Goal: Task Accomplishment & Management: Use online tool/utility

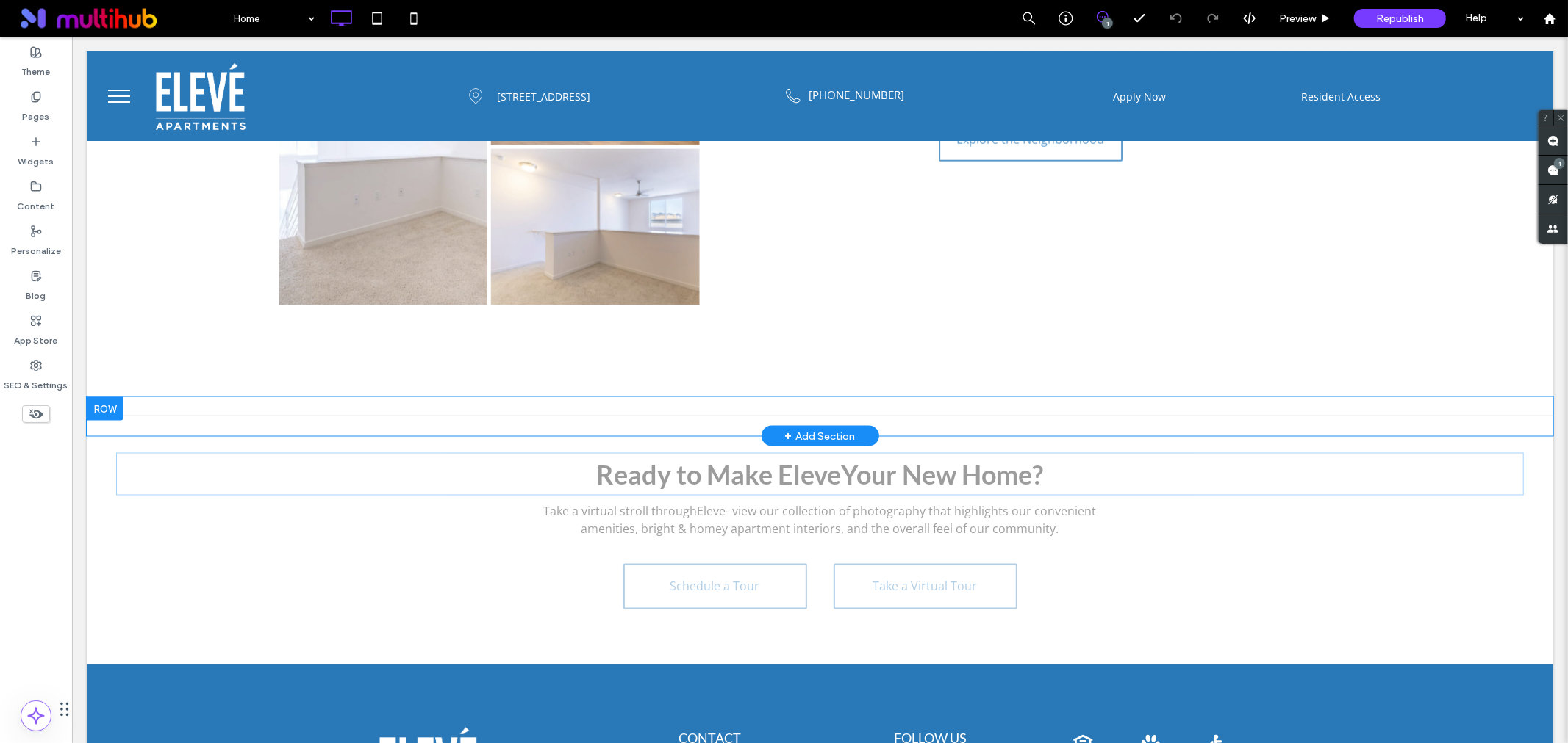
scroll to position [2177, 0]
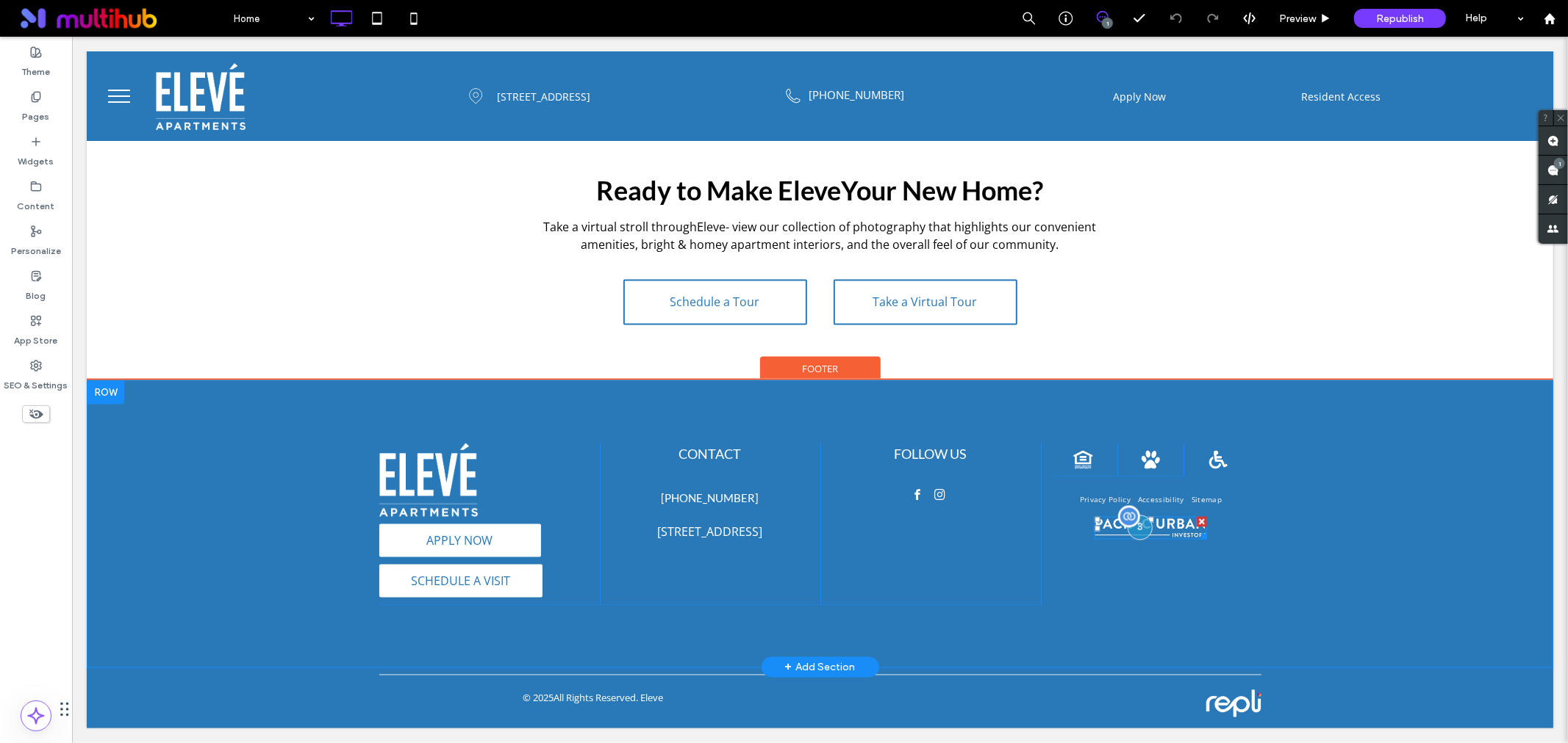
click at [1183, 519] on img at bounding box center [1150, 528] width 112 height 23
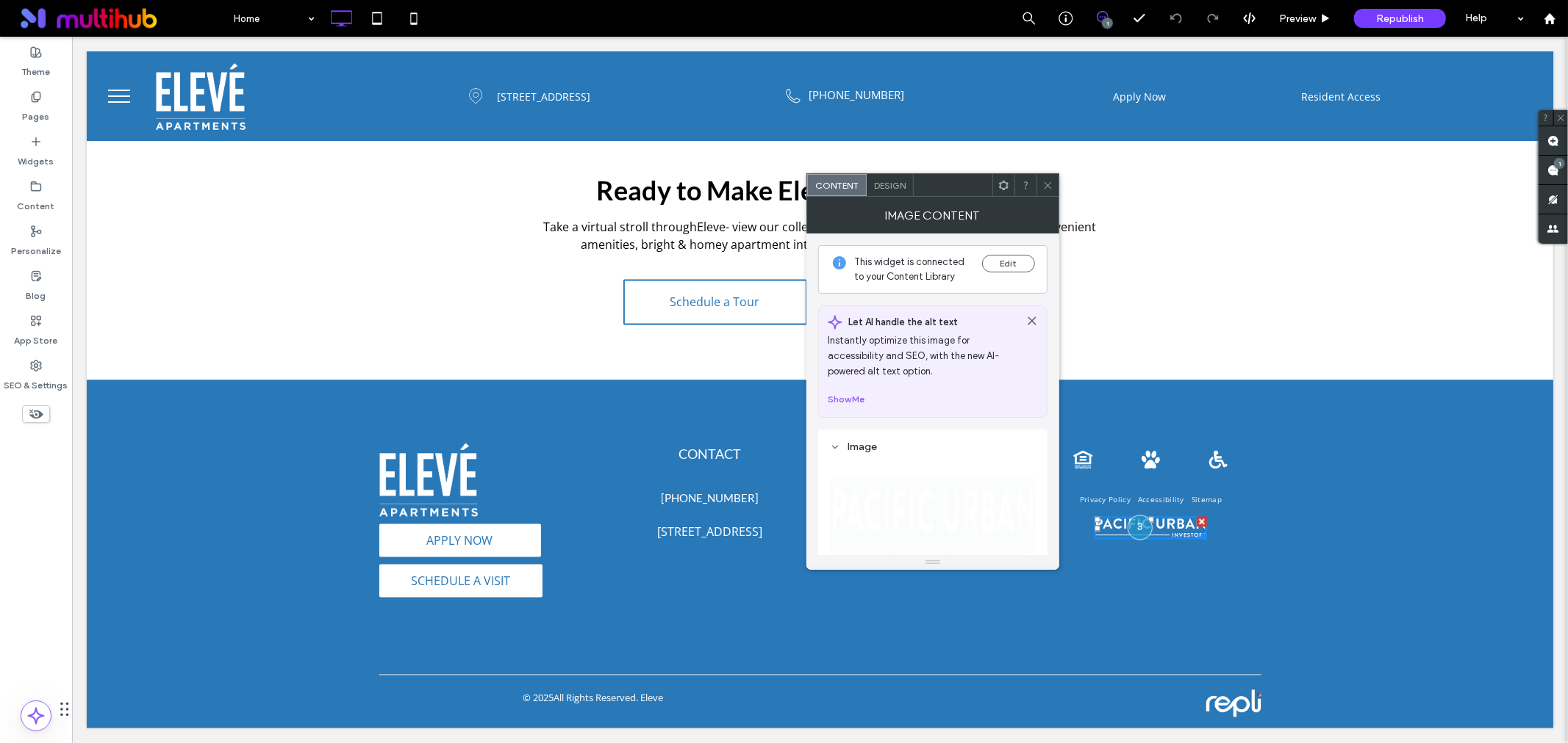
click at [1001, 253] on div "This widget is connected to your Content Library Edit" at bounding box center [933, 269] width 230 height 49
click at [1001, 260] on button "Edit" at bounding box center [1008, 264] width 53 height 18
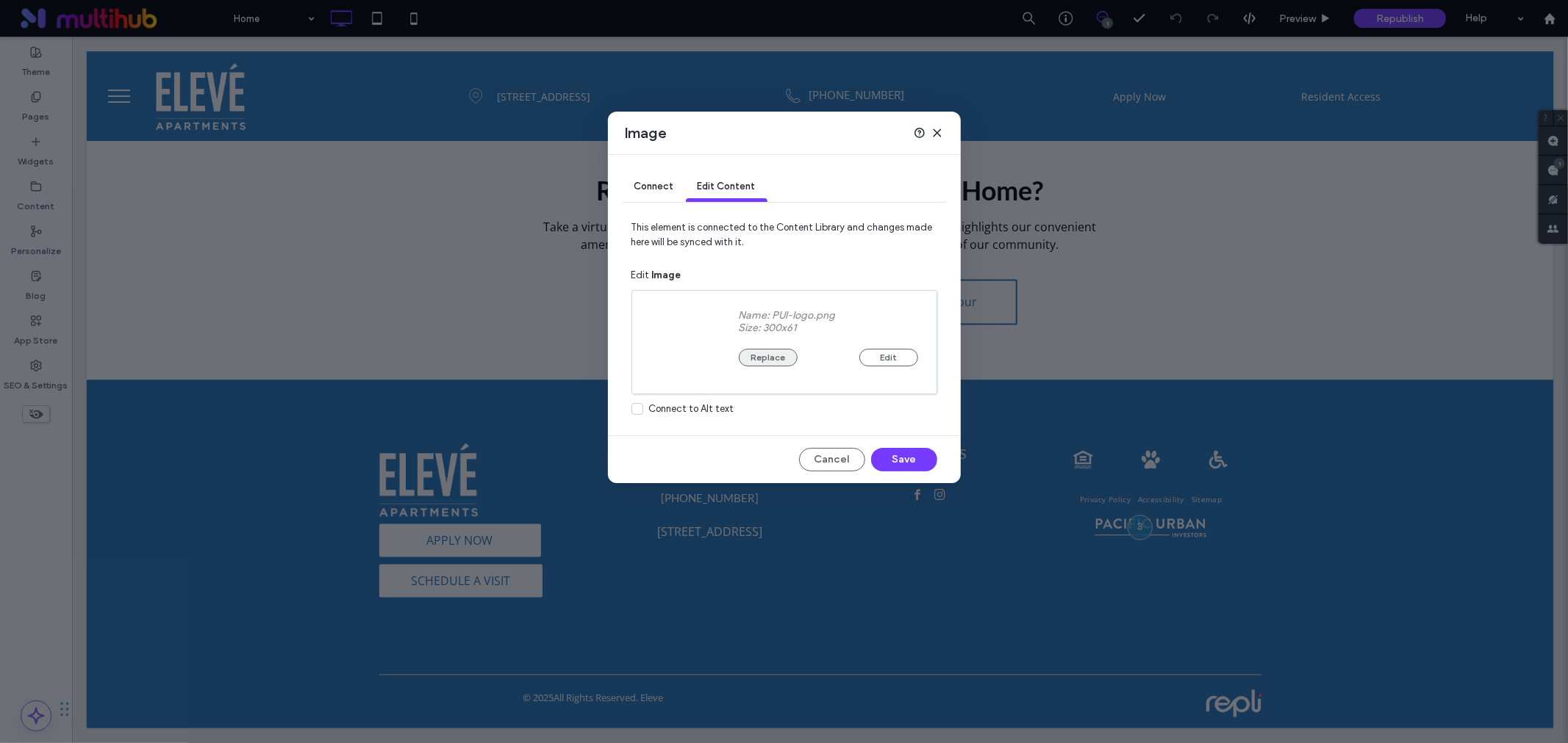
click at [770, 364] on button "Replace" at bounding box center [768, 357] width 59 height 18
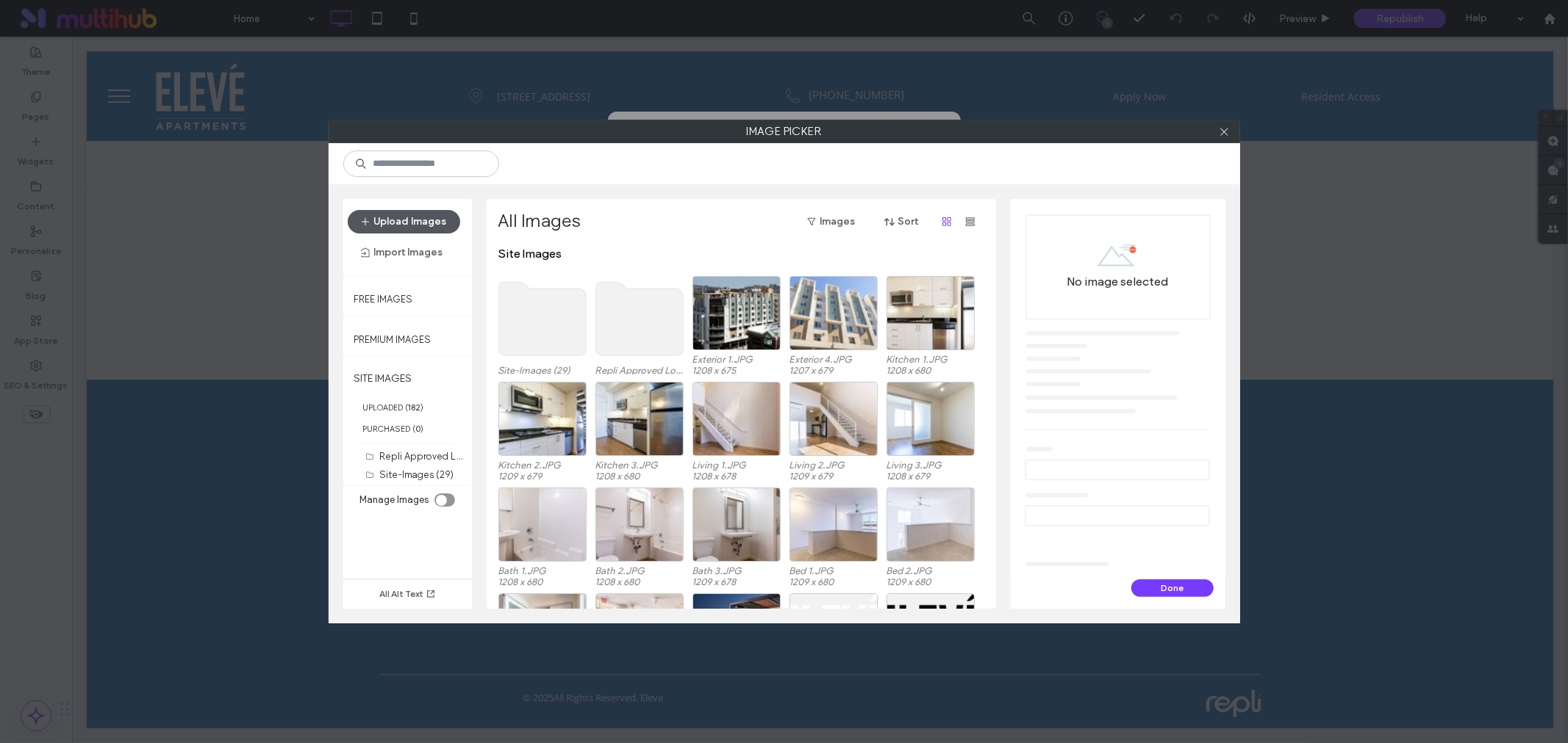
click at [399, 218] on button "Upload Images" at bounding box center [403, 221] width 112 height 24
click at [525, 342] on use at bounding box center [541, 319] width 87 height 73
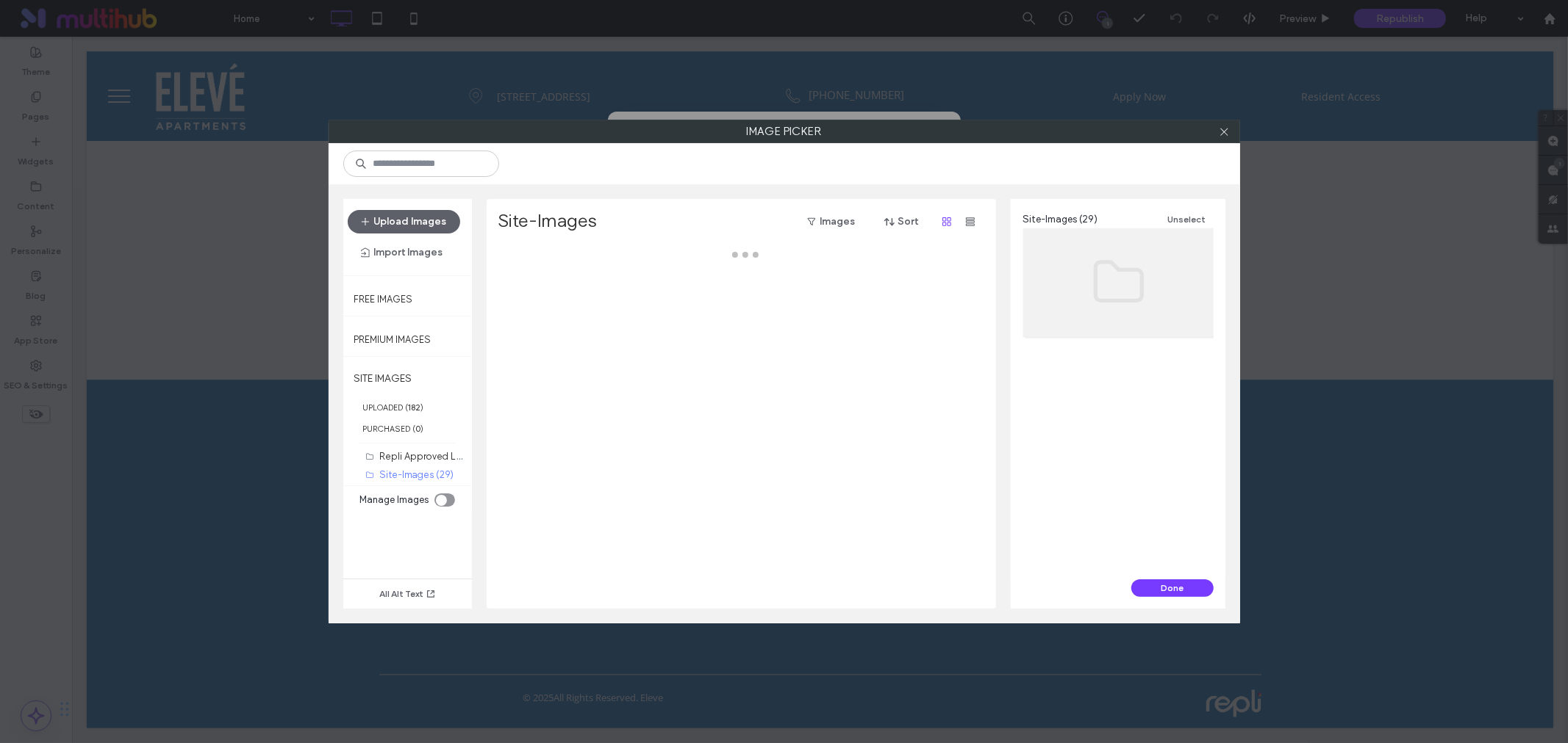
click at [525, 342] on div at bounding box center [744, 428] width 494 height 362
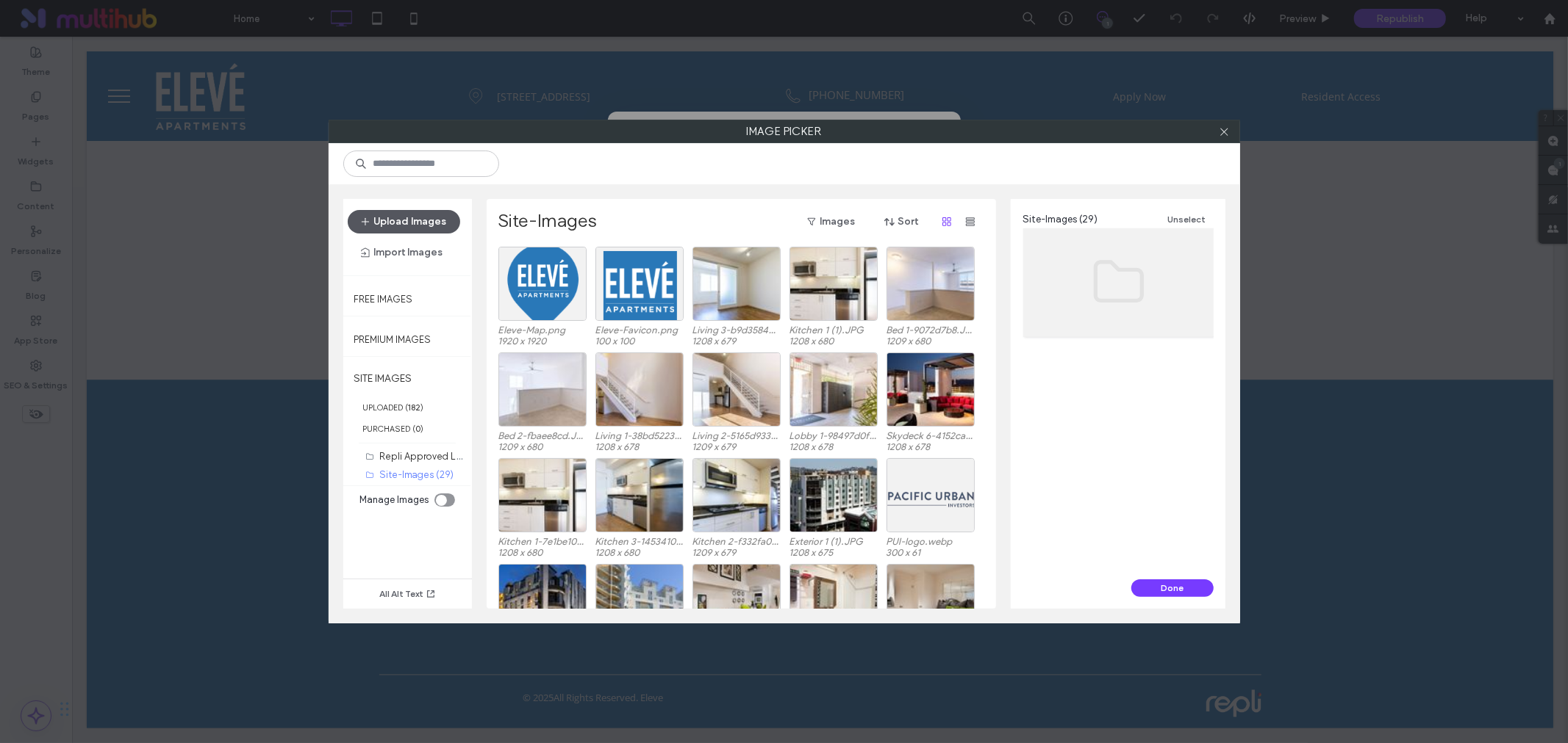
click at [434, 217] on button "Upload Images" at bounding box center [403, 221] width 112 height 24
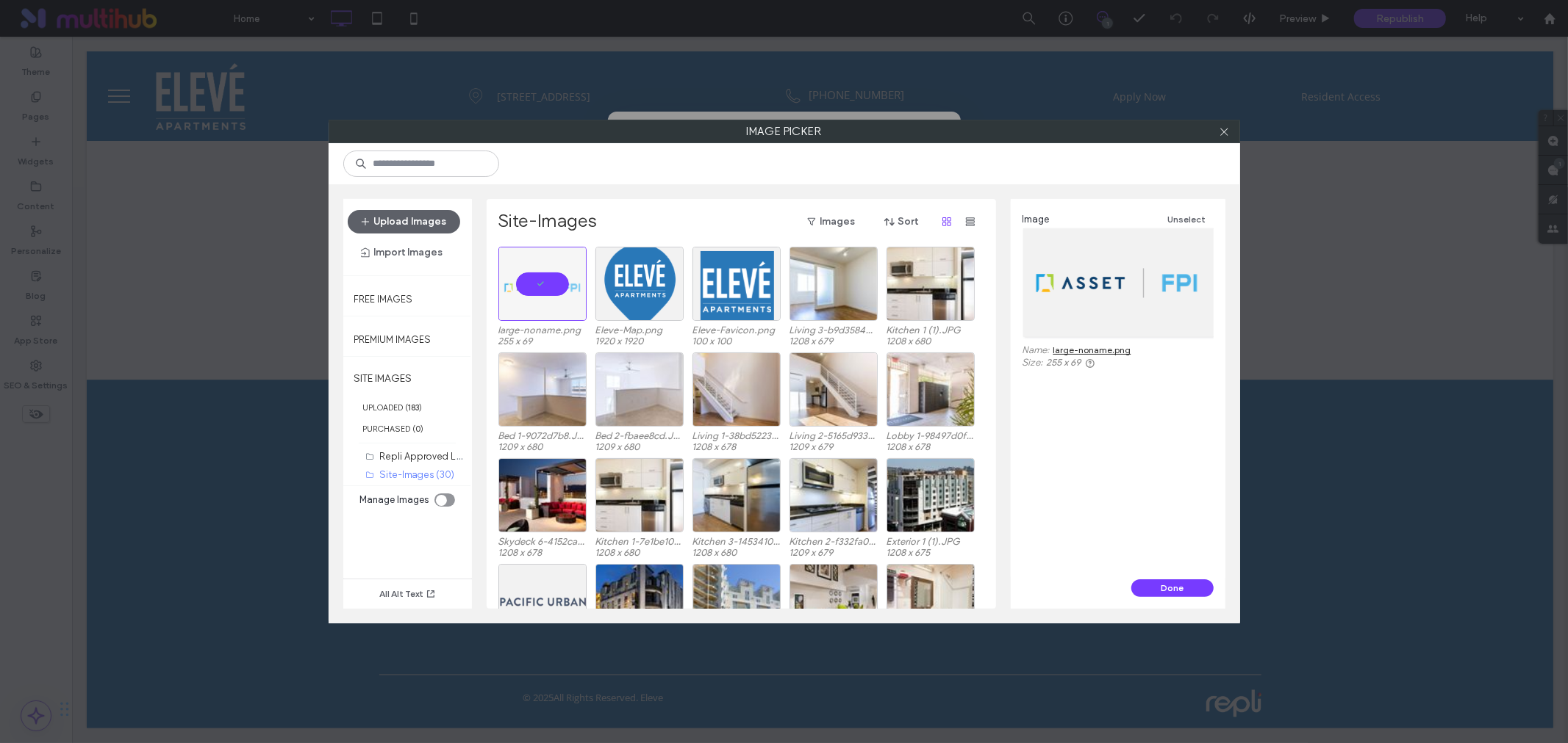
click at [1191, 586] on button "Done" at bounding box center [1172, 589] width 82 height 18
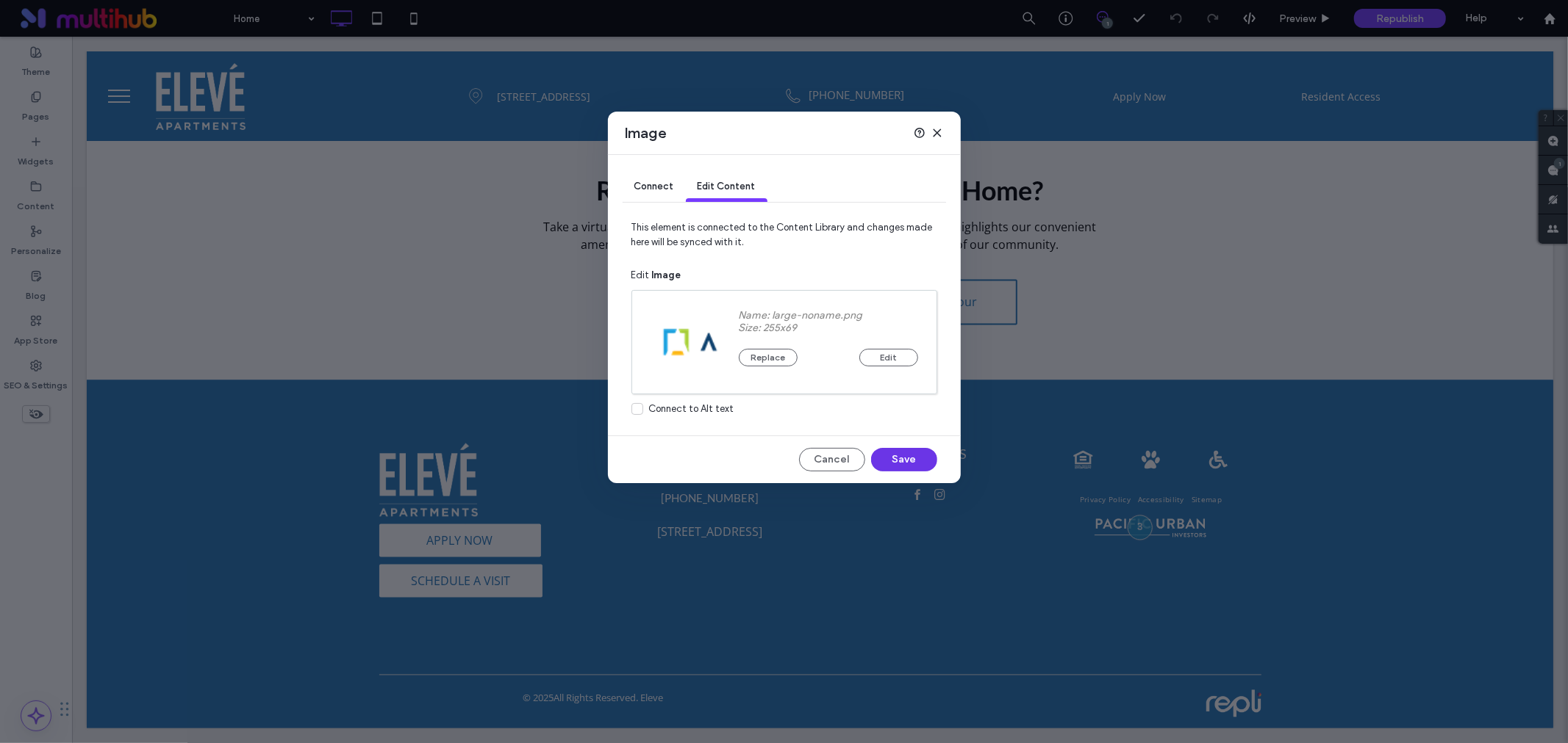
click at [893, 462] on button "Save" at bounding box center [903, 460] width 66 height 24
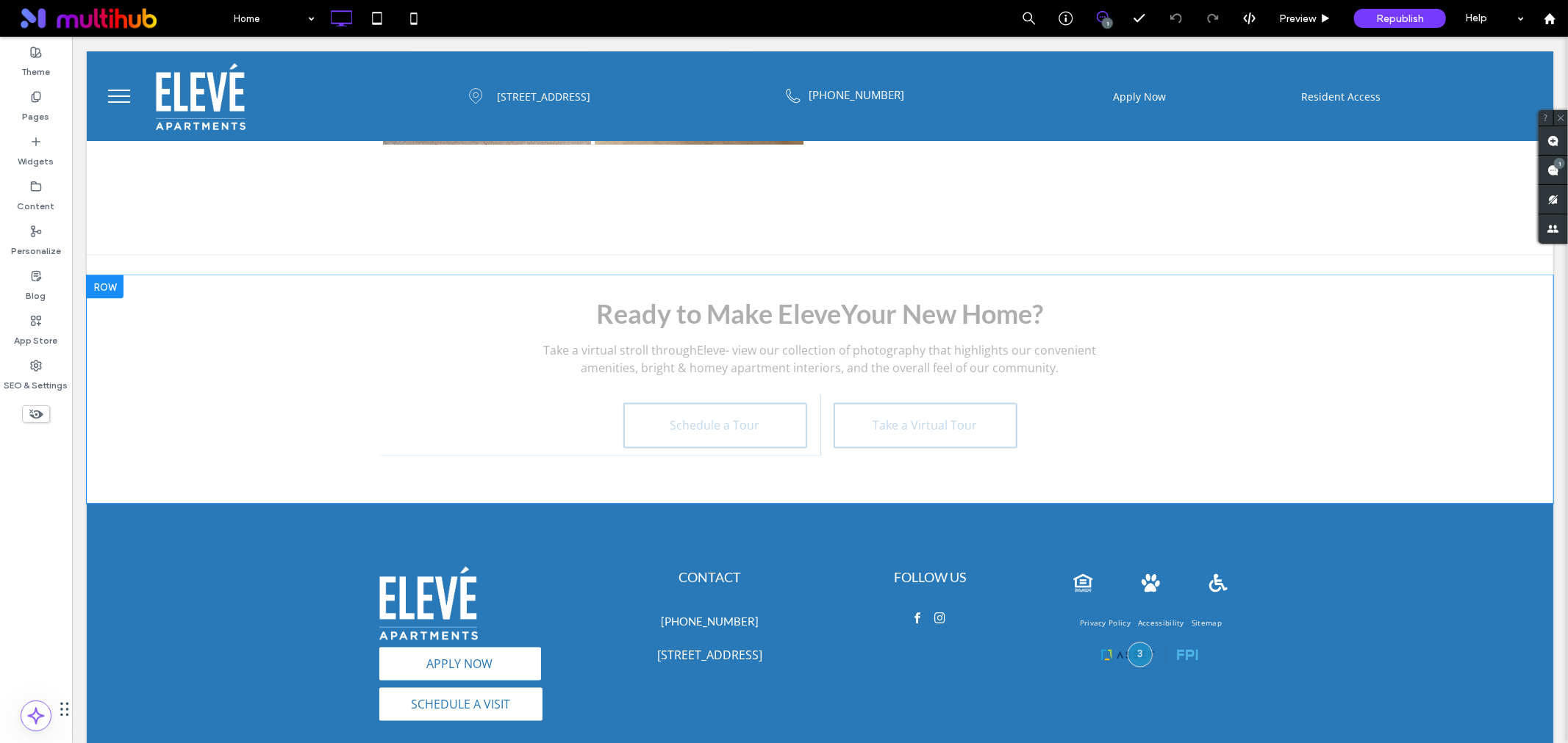
scroll to position [2121, 0]
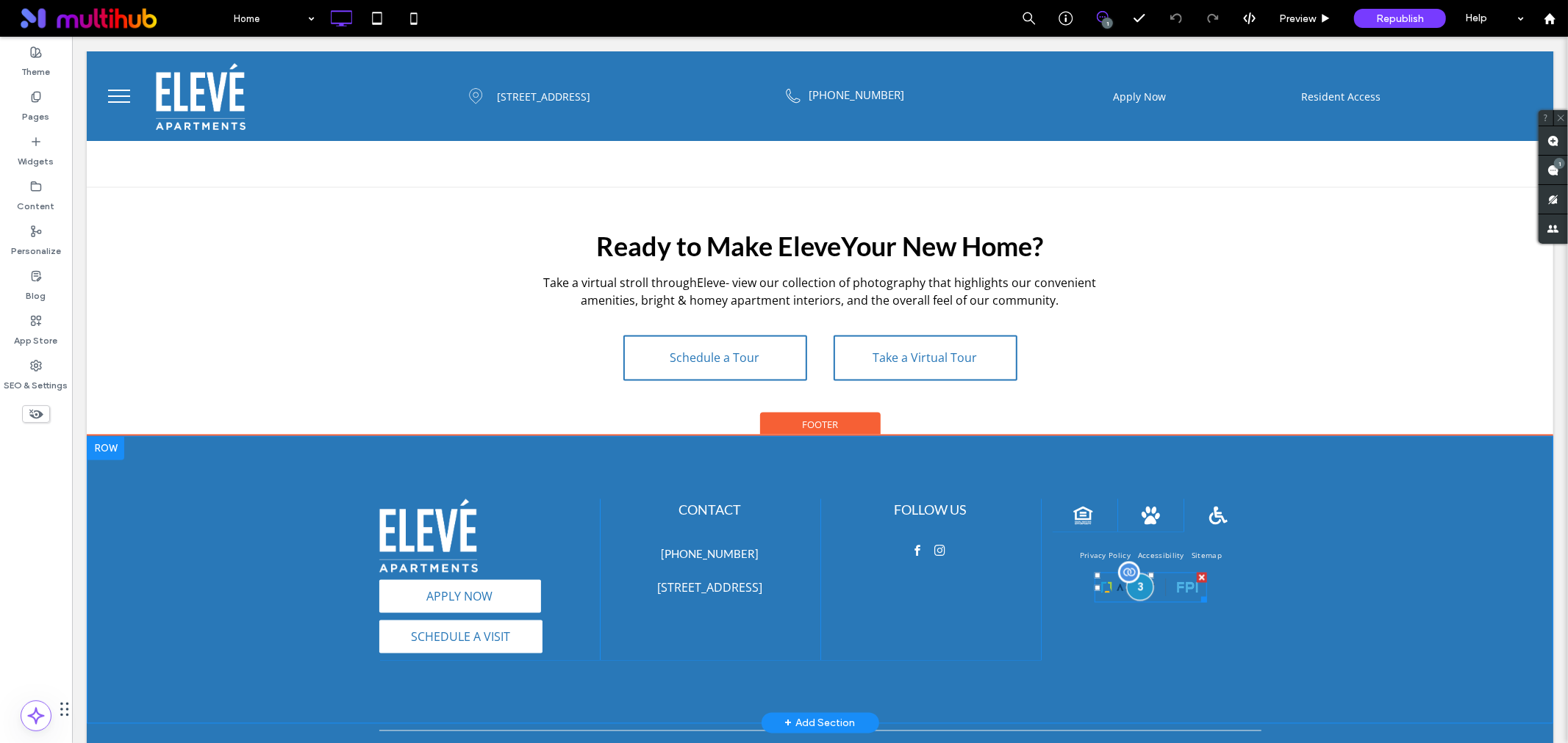
click at [1136, 584] on div at bounding box center [1139, 586] width 27 height 27
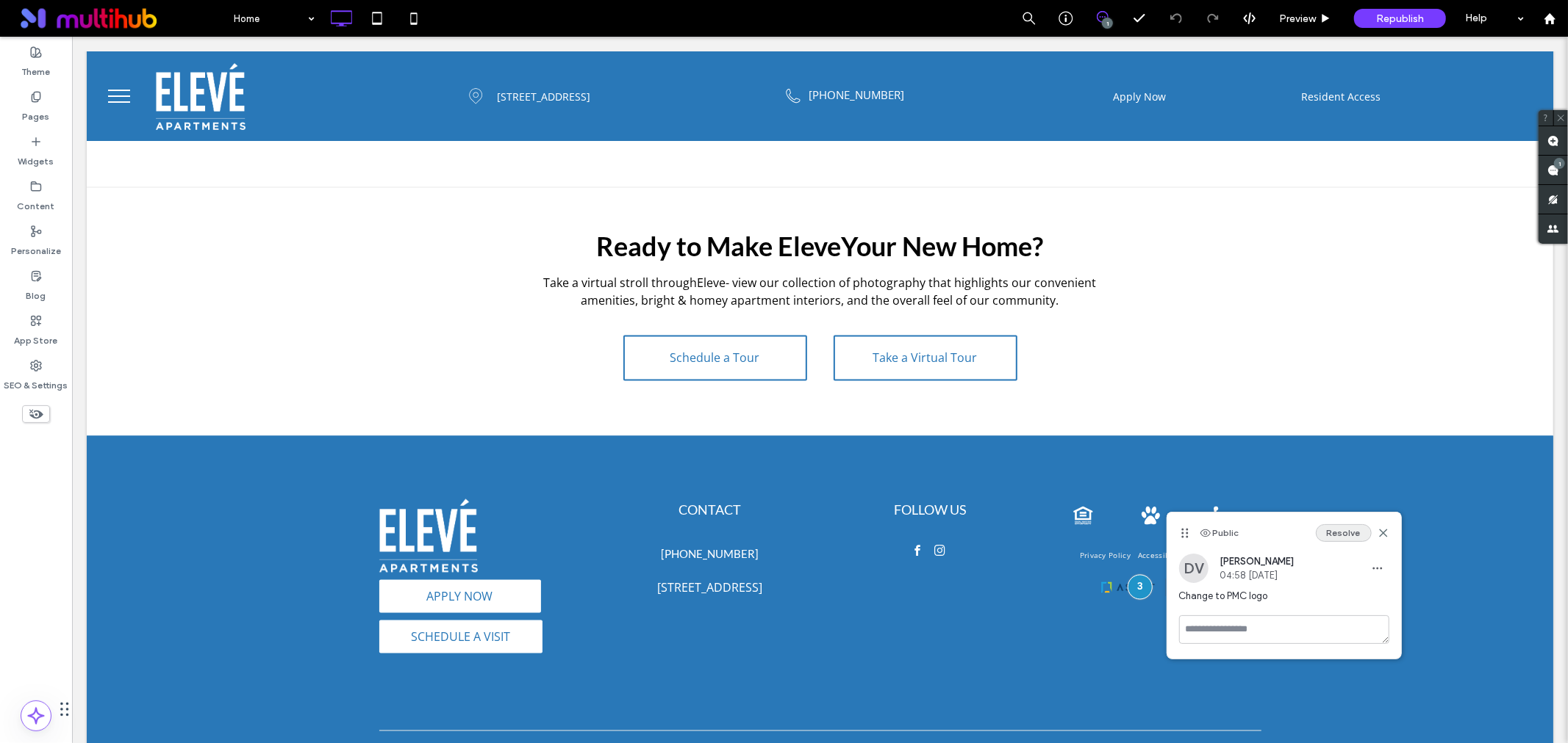
click at [1354, 534] on button "Resolve" at bounding box center [1343, 533] width 56 height 18
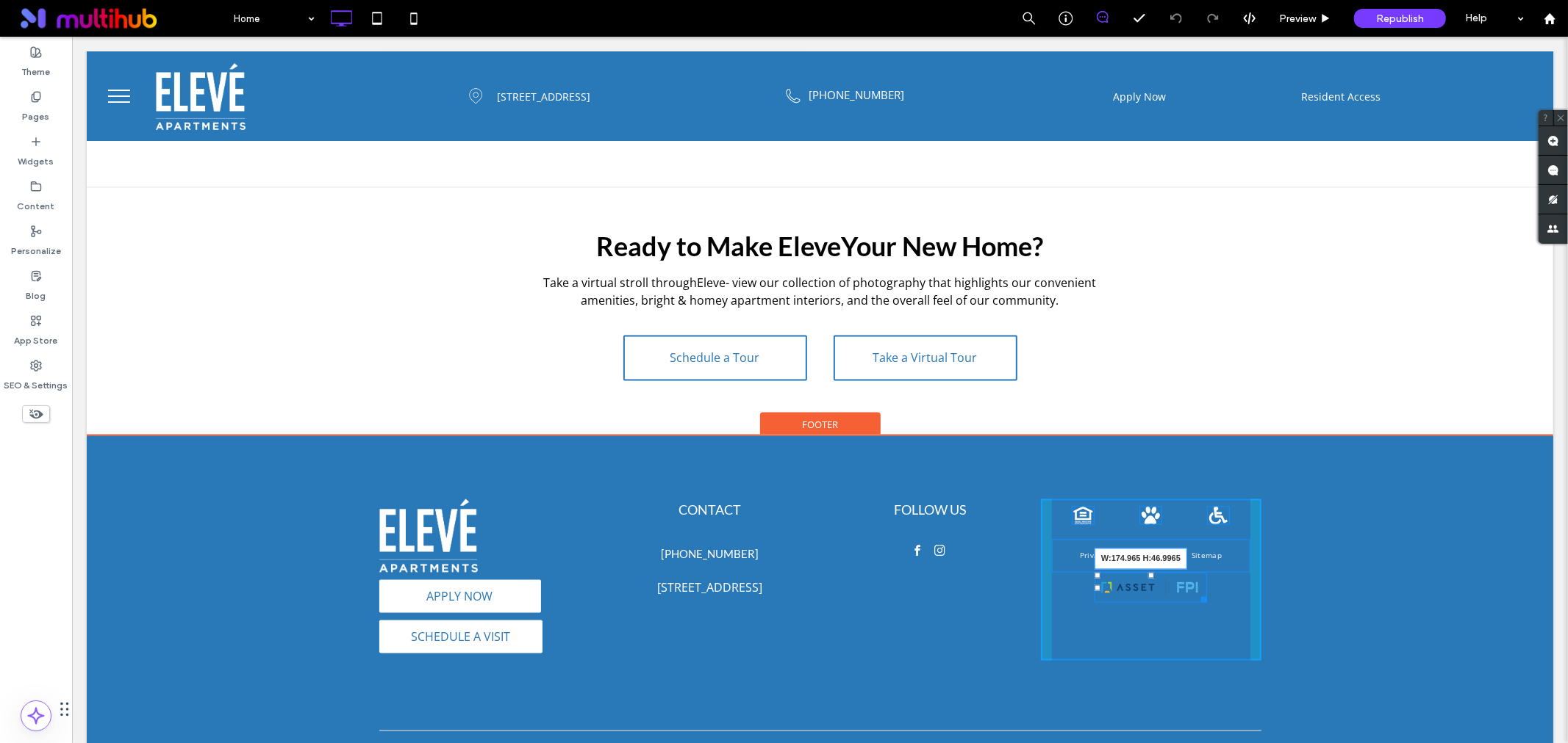
drag, startPoint x: 1200, startPoint y: 598, endPoint x: 1209, endPoint y: 603, distance: 10.3
click at [1209, 603] on div "Click To Paste Click To Paste Click To Paste Privacy Policy Accessibility Sitem…" at bounding box center [1150, 579] width 221 height 161
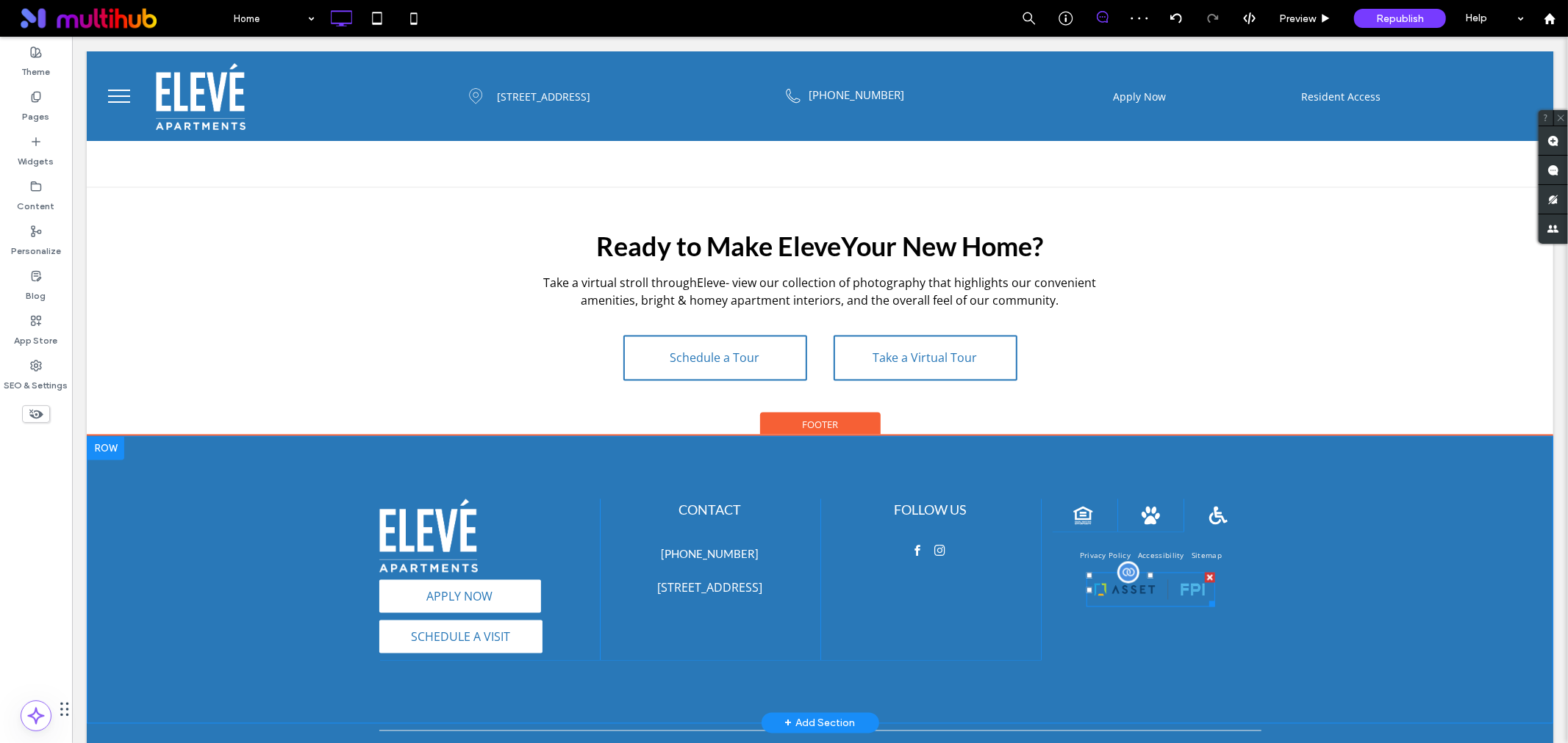
click at [1156, 589] on img at bounding box center [1150, 589] width 129 height 34
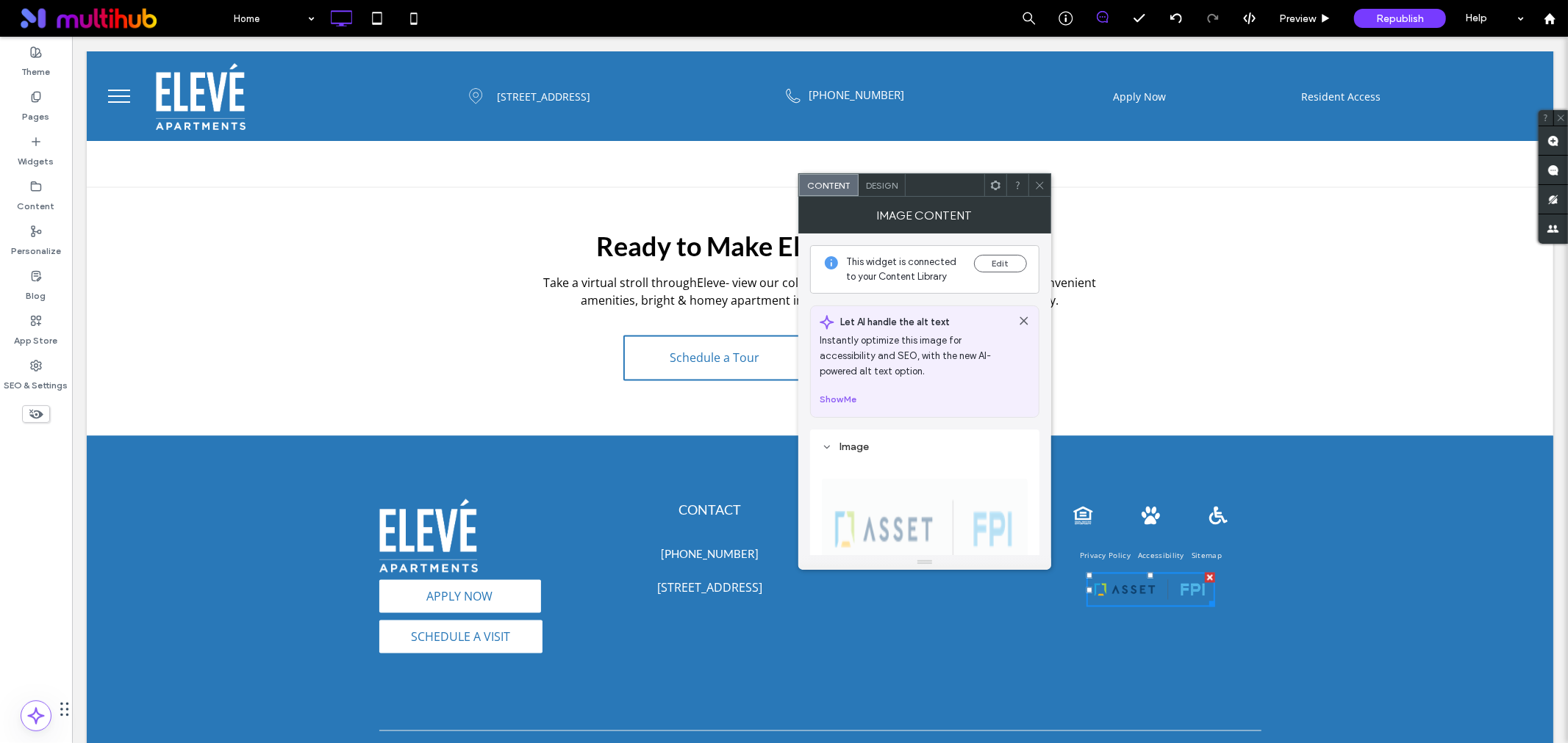
click at [1044, 191] on span at bounding box center [1039, 184] width 11 height 22
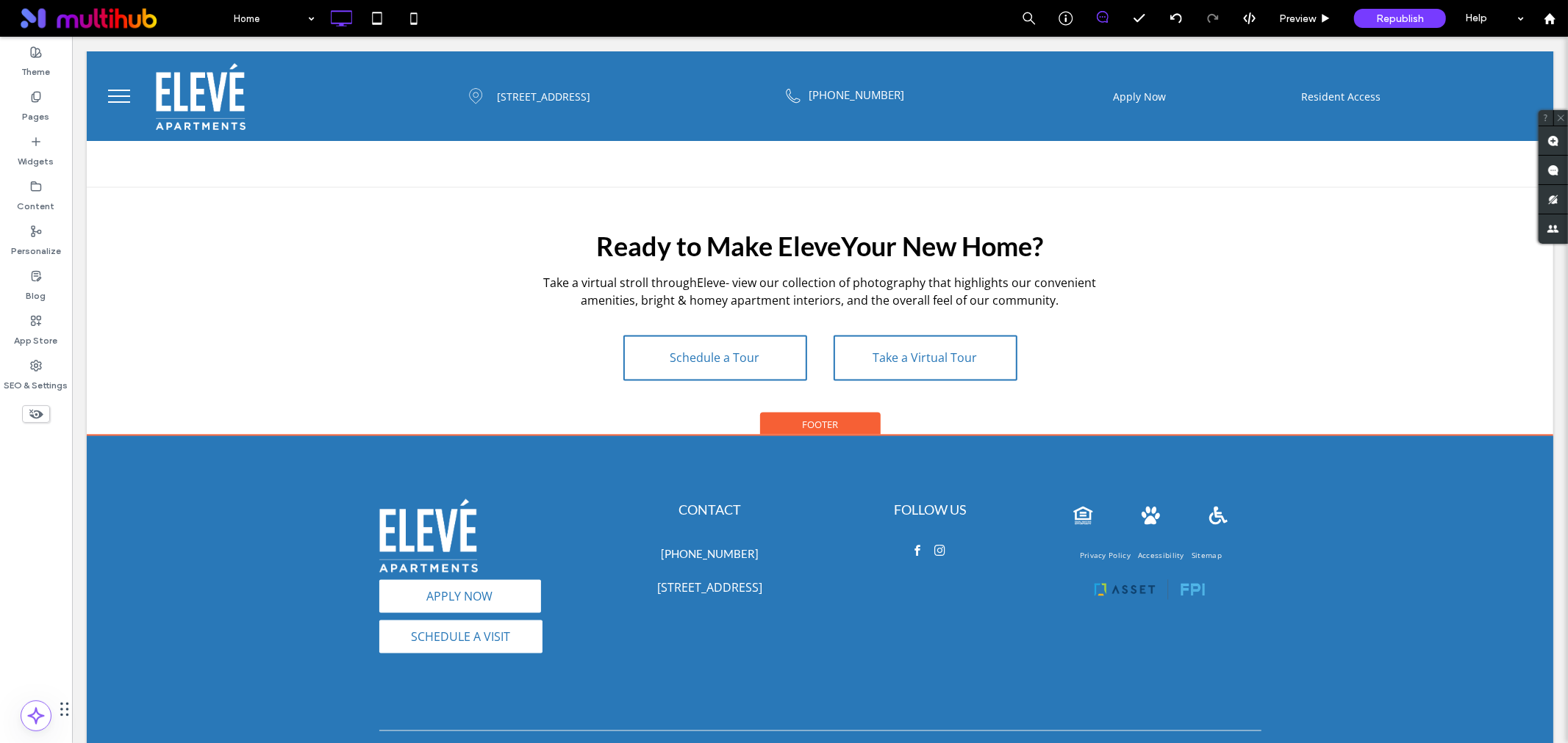
click at [816, 418] on span "Footer" at bounding box center [818, 424] width 36 height 13
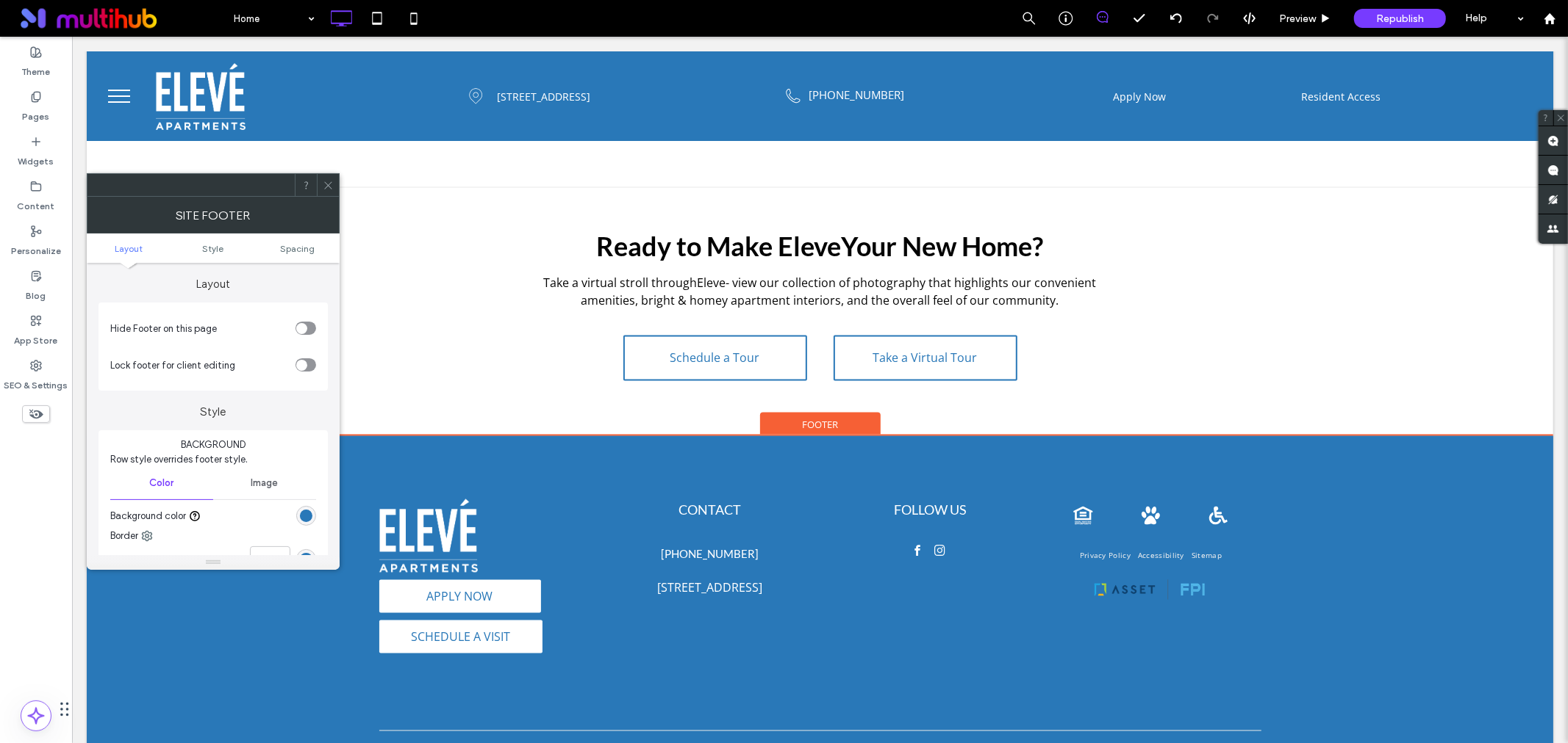
scroll to position [1829, 0]
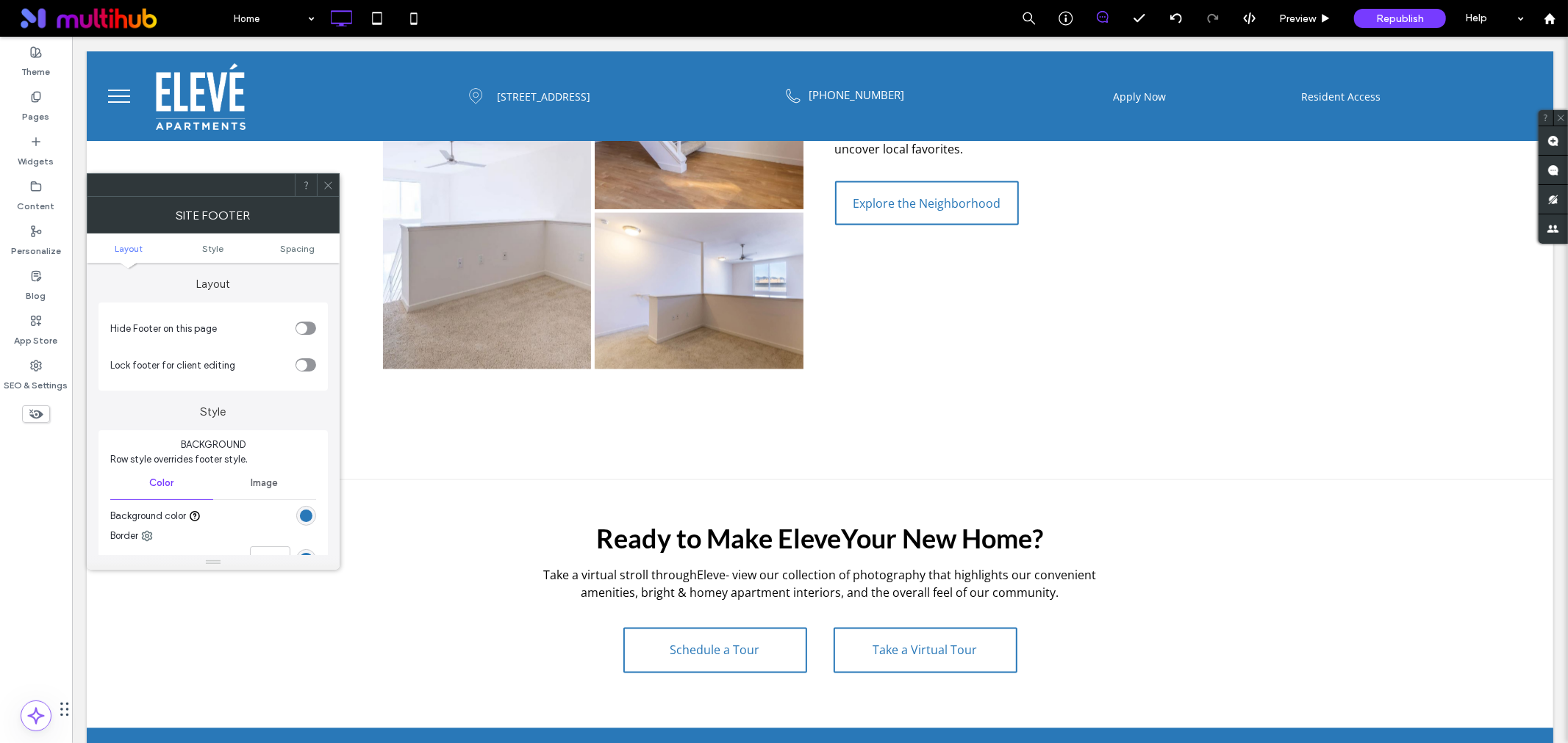
click at [300, 511] on div "rgb(41, 120, 184)" at bounding box center [306, 516] width 12 height 12
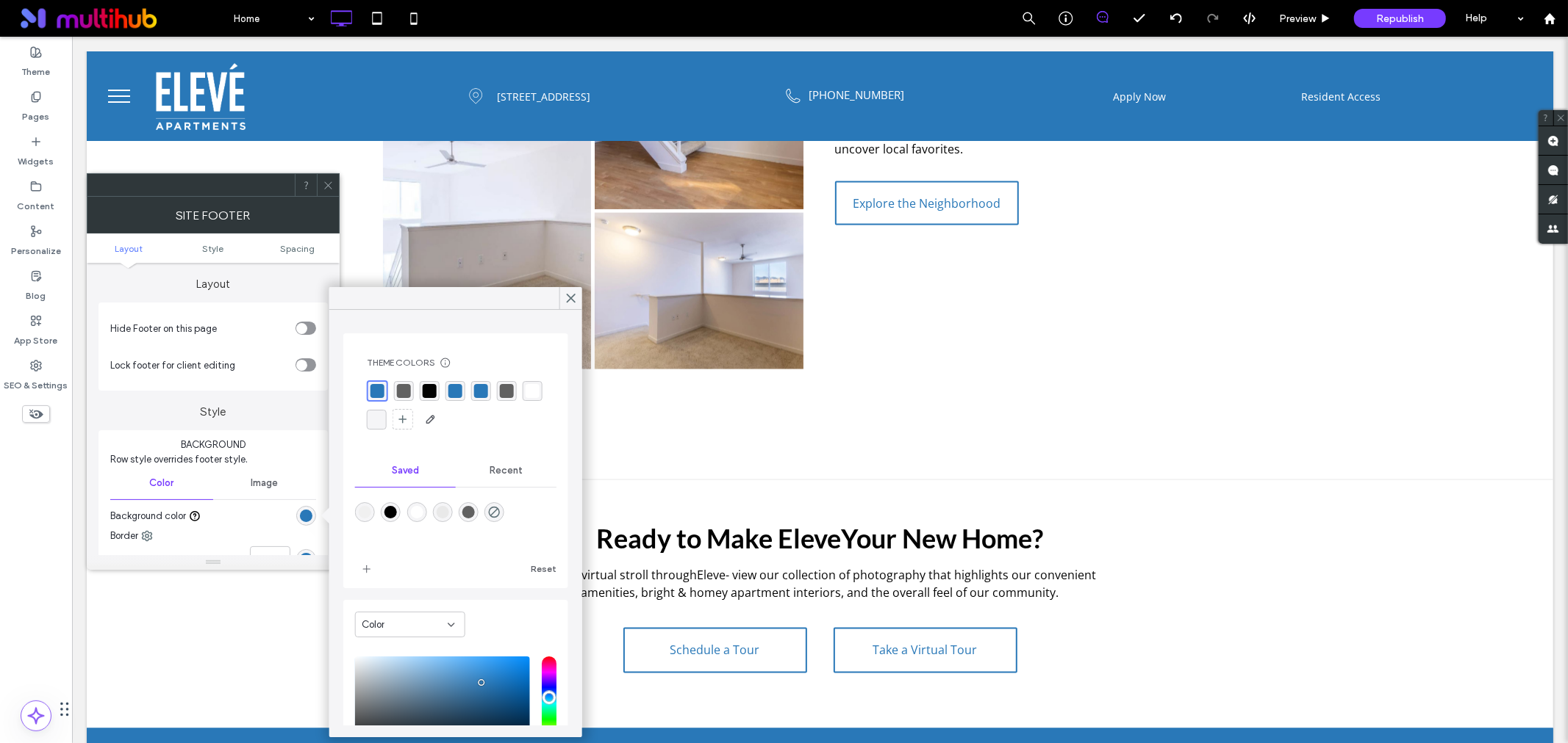
click at [424, 387] on div "rgba(2,2,2,1)" at bounding box center [430, 391] width 14 height 14
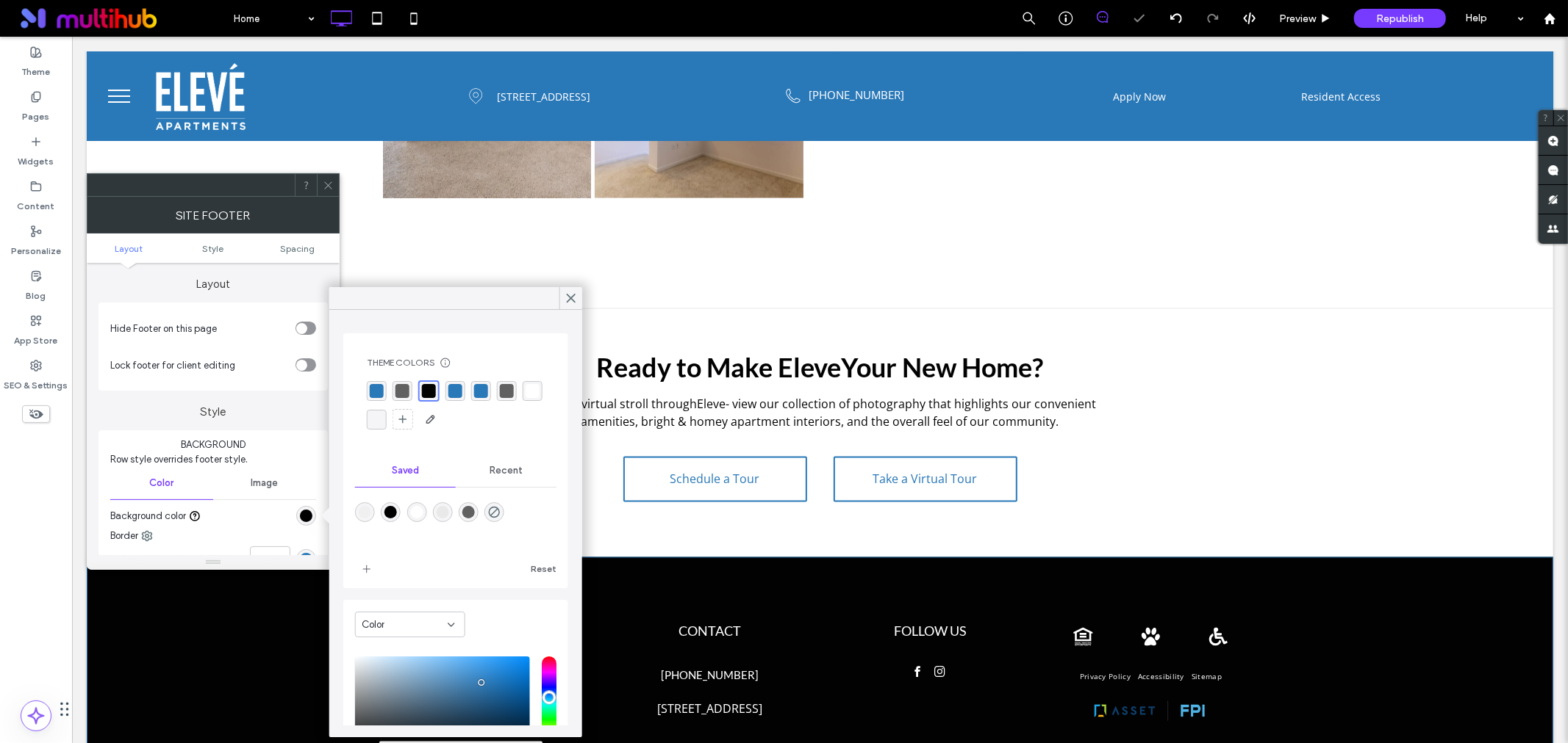
scroll to position [2155, 0]
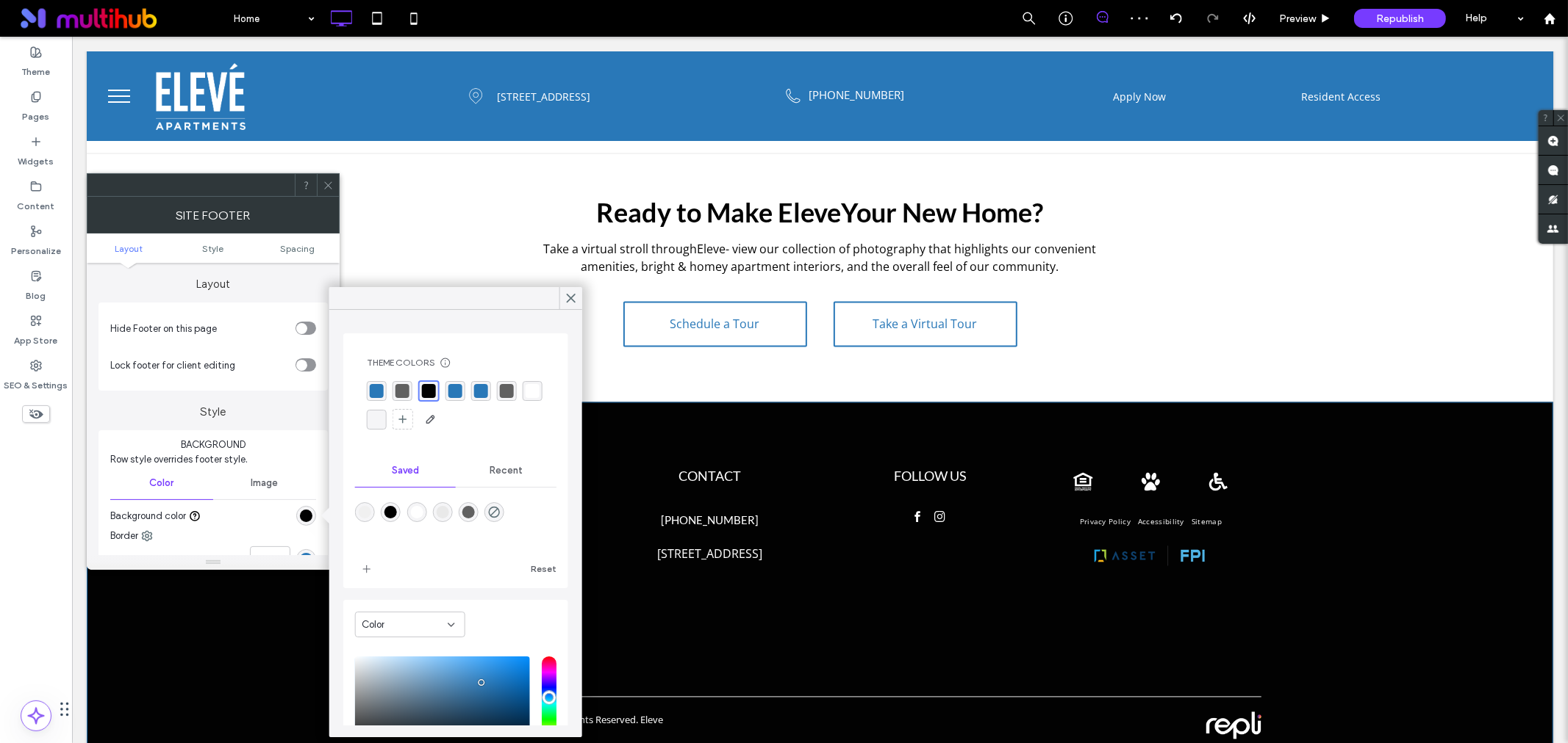
click at [399, 393] on div "rgba(97,97,97,1)" at bounding box center [403, 391] width 14 height 14
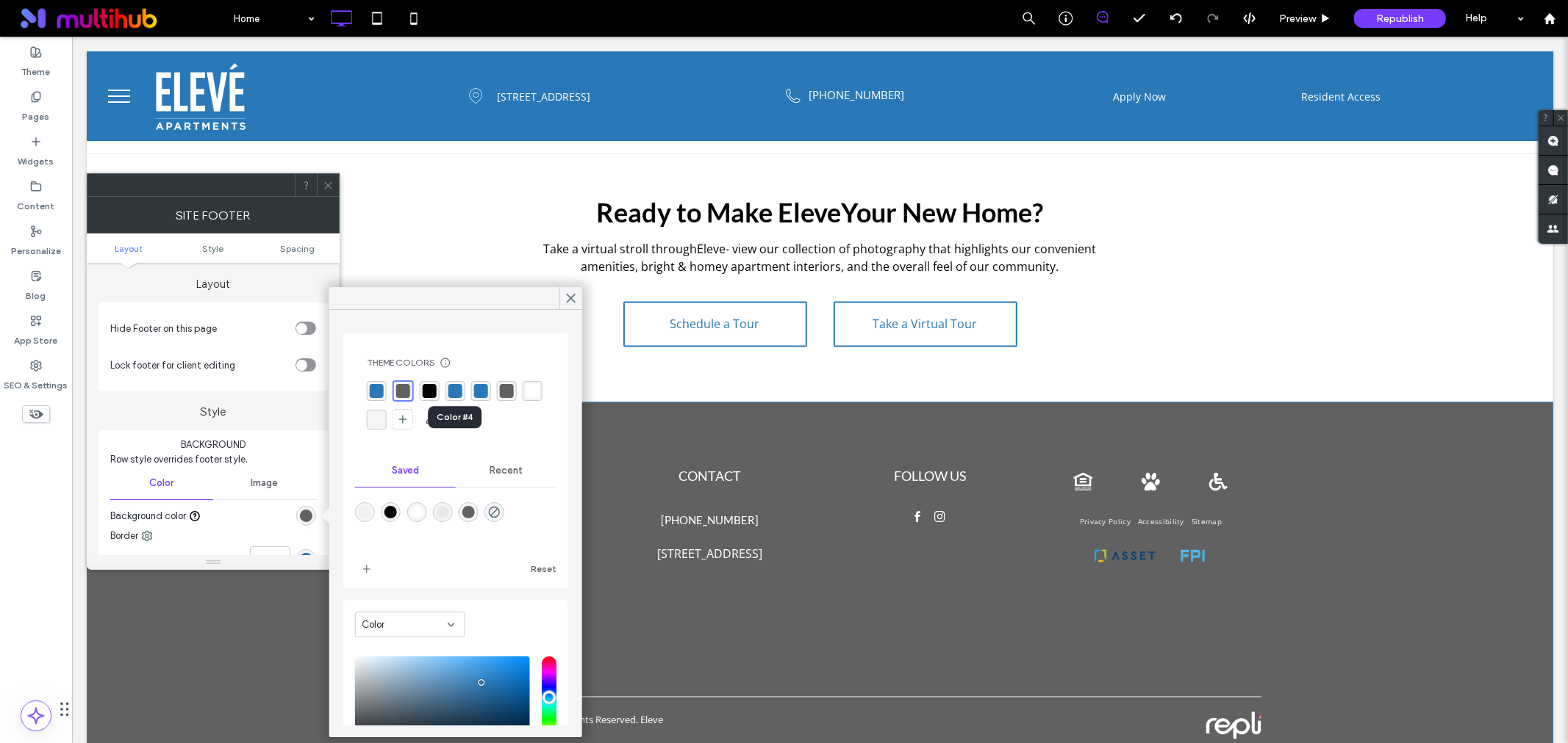
click at [453, 388] on div "rgba(41, 120, 184, 1)" at bounding box center [456, 391] width 14 height 14
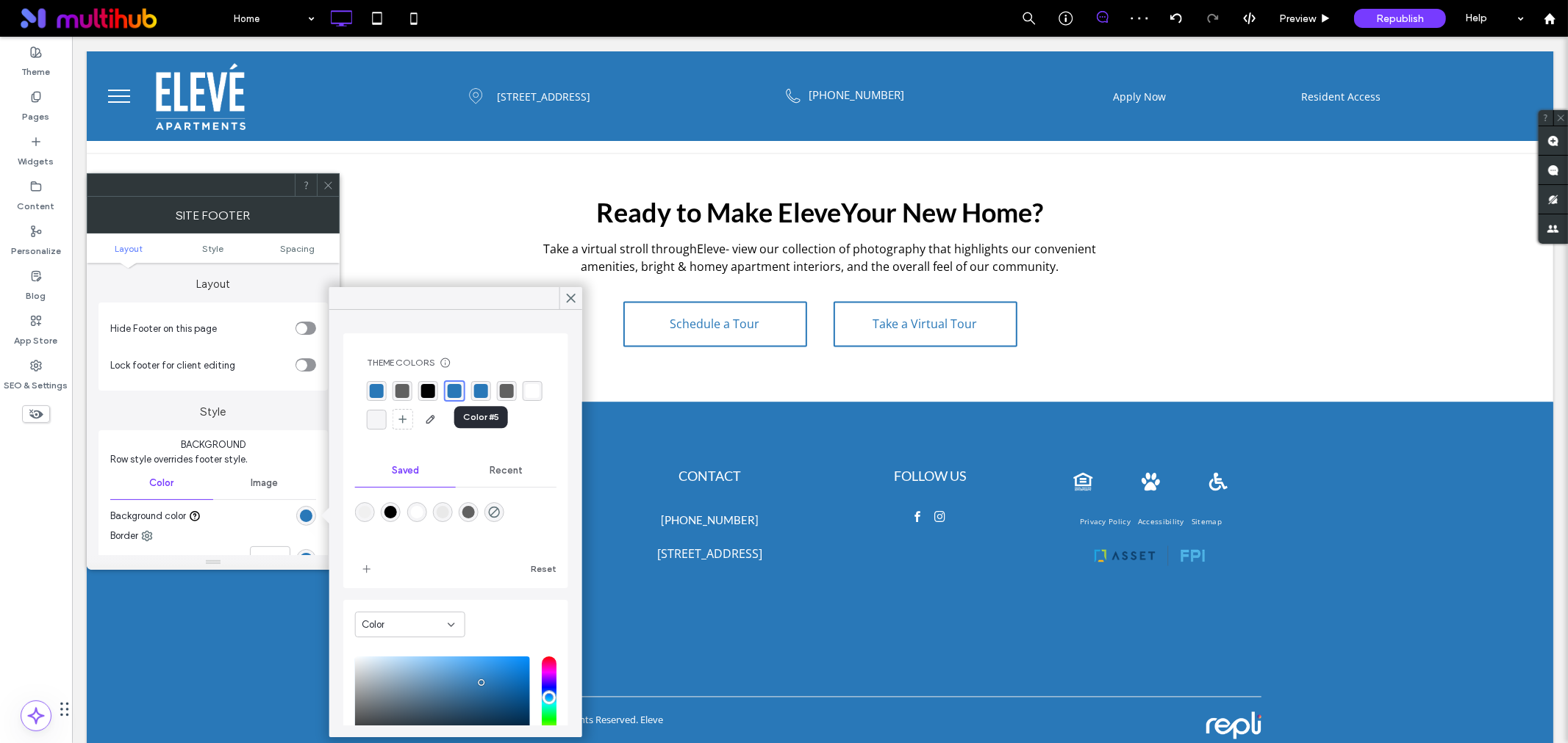
click at [482, 389] on div "rgba(41, 120, 184, 1)" at bounding box center [481, 391] width 14 height 14
click at [380, 388] on div "rgba(41, 120, 184, 1)" at bounding box center [377, 391] width 14 height 14
click at [570, 296] on icon at bounding box center [570, 297] width 13 height 13
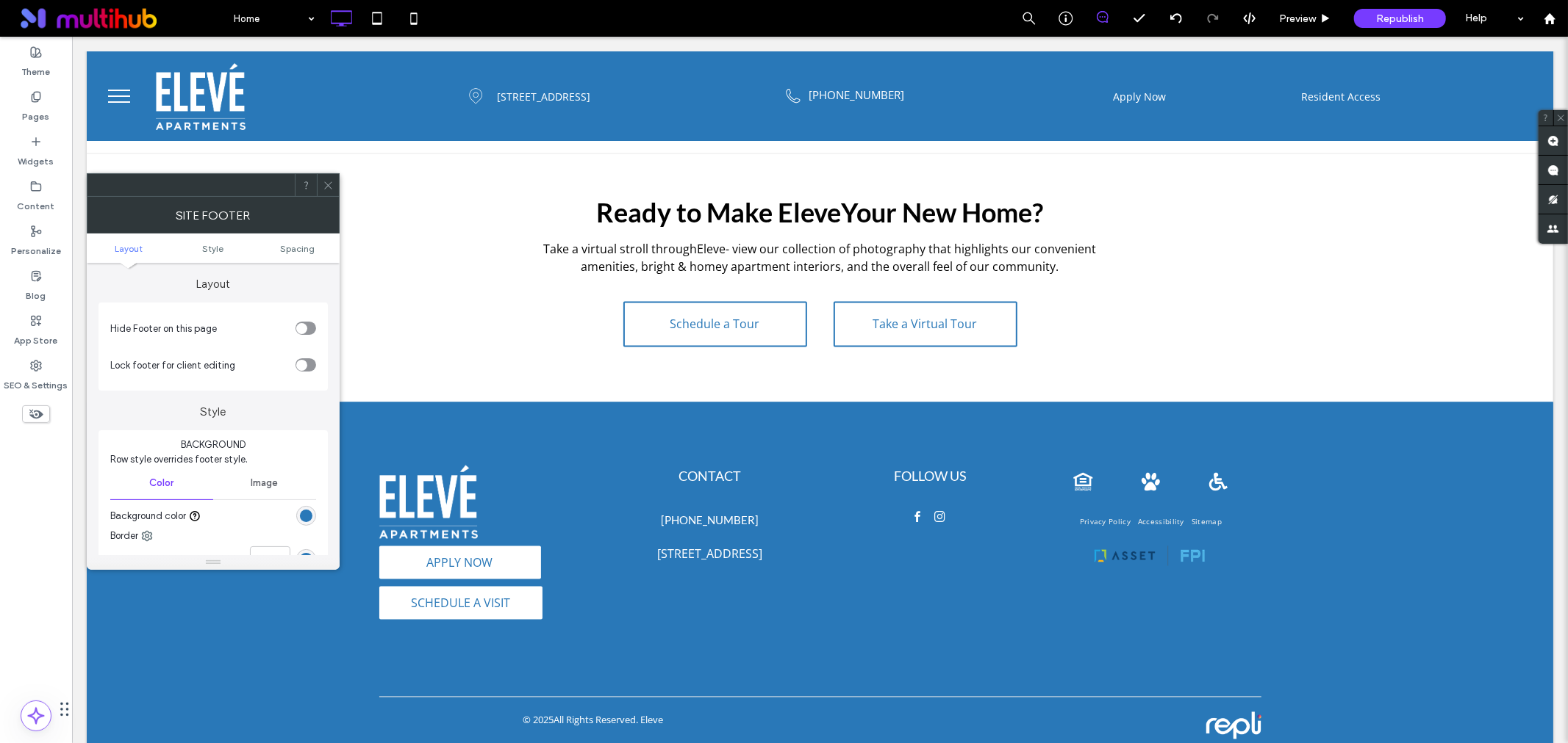
drag, startPoint x: 328, startPoint y: 178, endPoint x: 376, endPoint y: 262, distance: 96.7
click at [328, 178] on span at bounding box center [328, 184] width 11 height 22
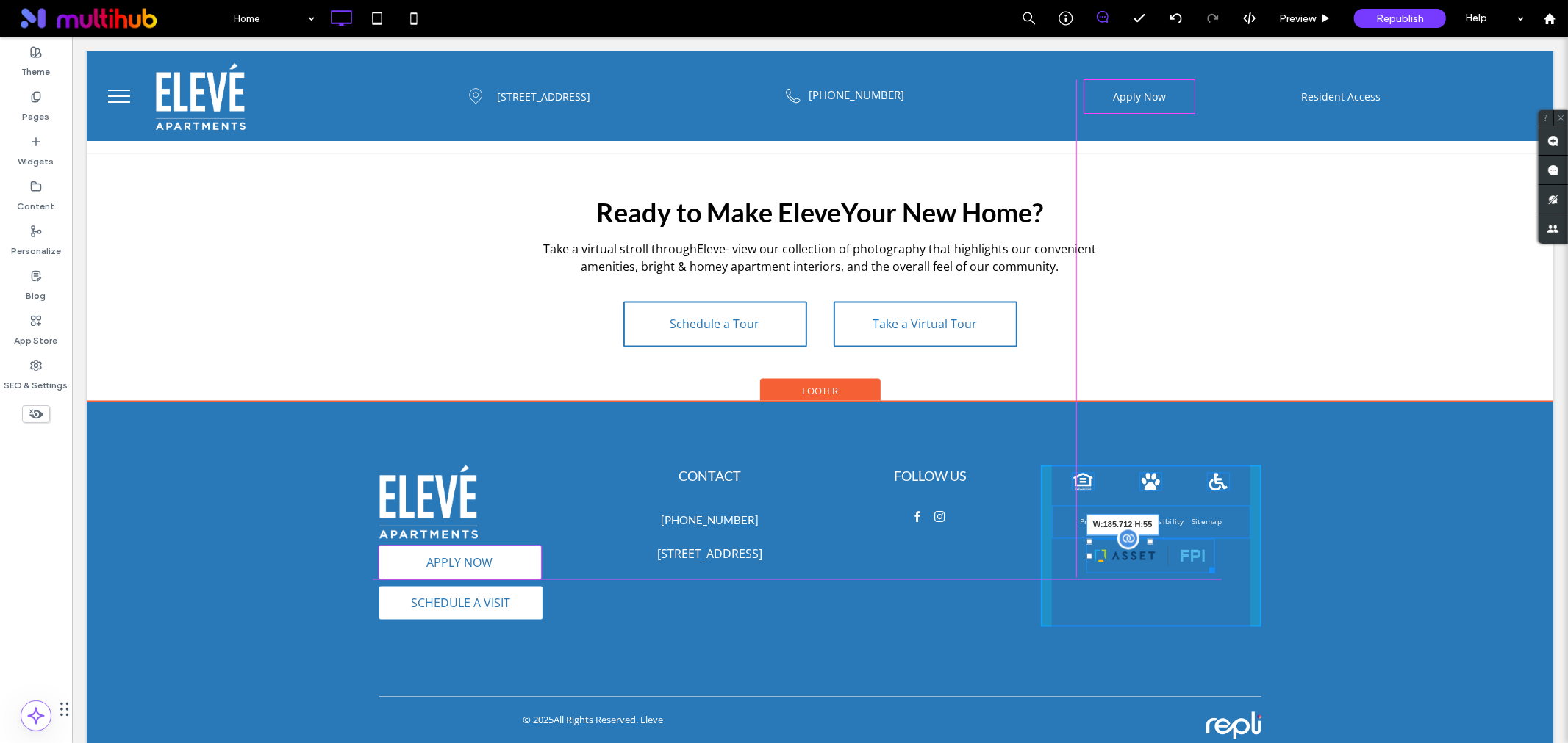
click at [1205, 569] on div at bounding box center [1209, 567] width 11 height 11
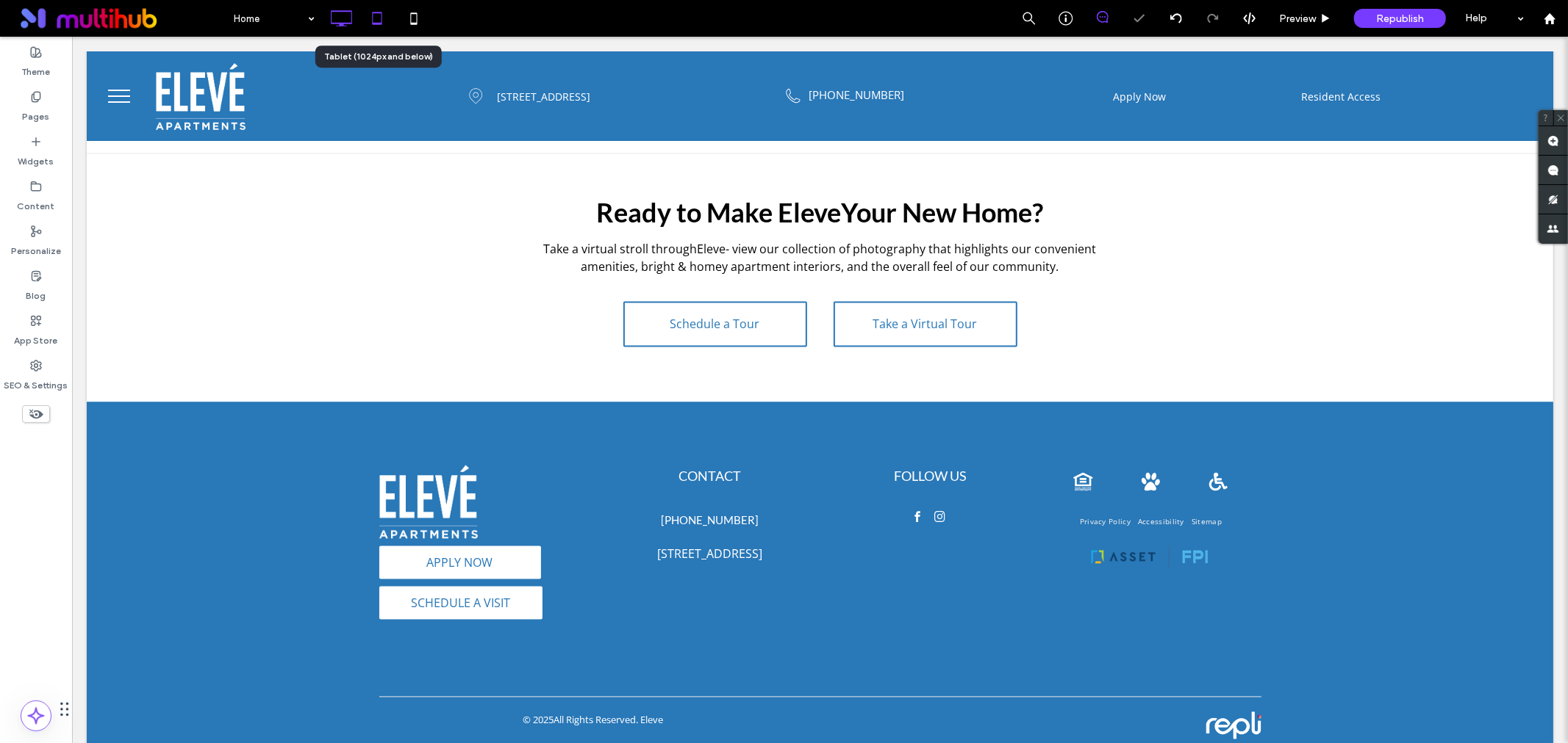
drag, startPoint x: 375, startPoint y: 11, endPoint x: 139, endPoint y: 125, distance: 262.1
click at [375, 11] on icon at bounding box center [376, 18] width 29 height 29
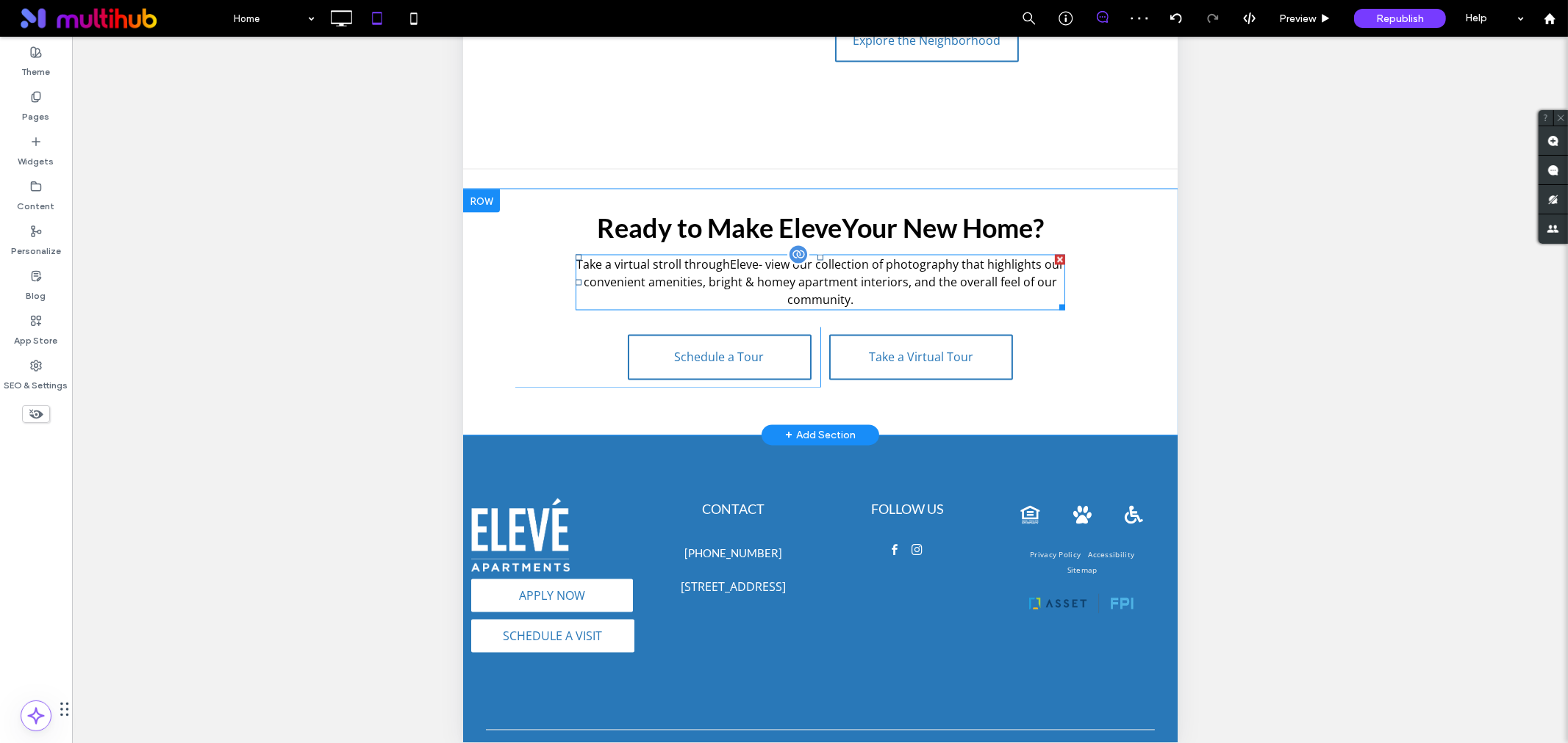
scroll to position [281, 0]
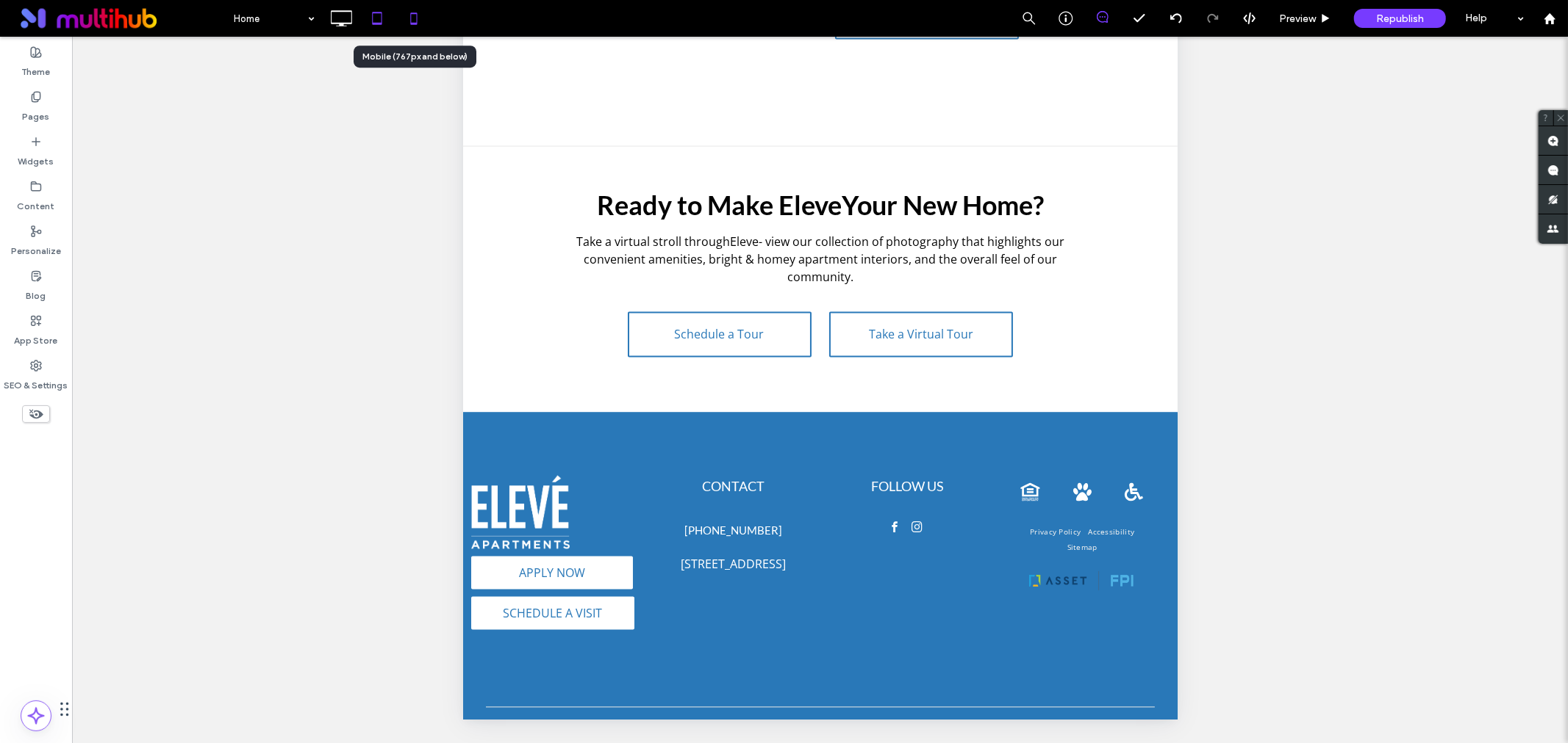
click at [417, 29] on icon at bounding box center [413, 18] width 29 height 29
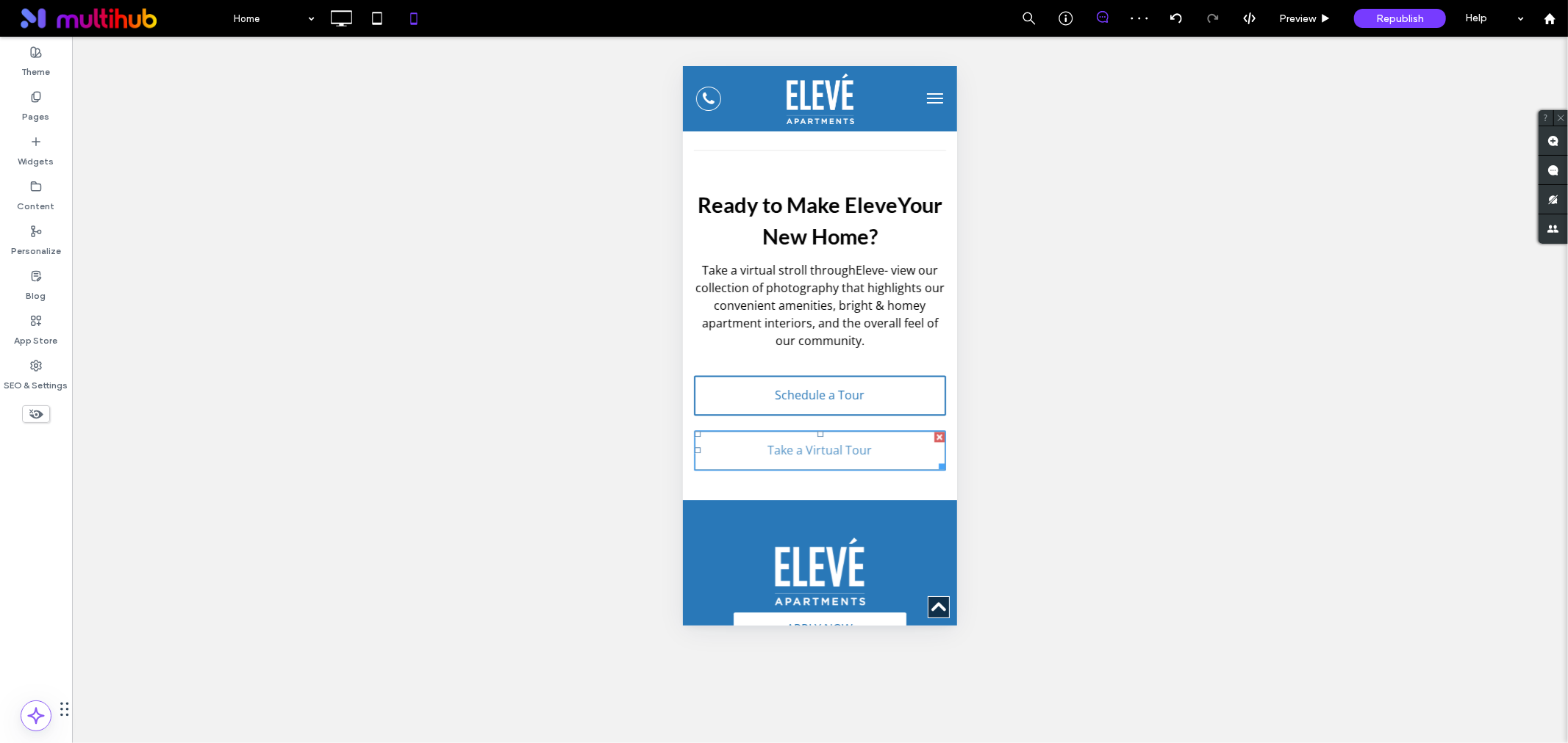
scroll to position [3020, 0]
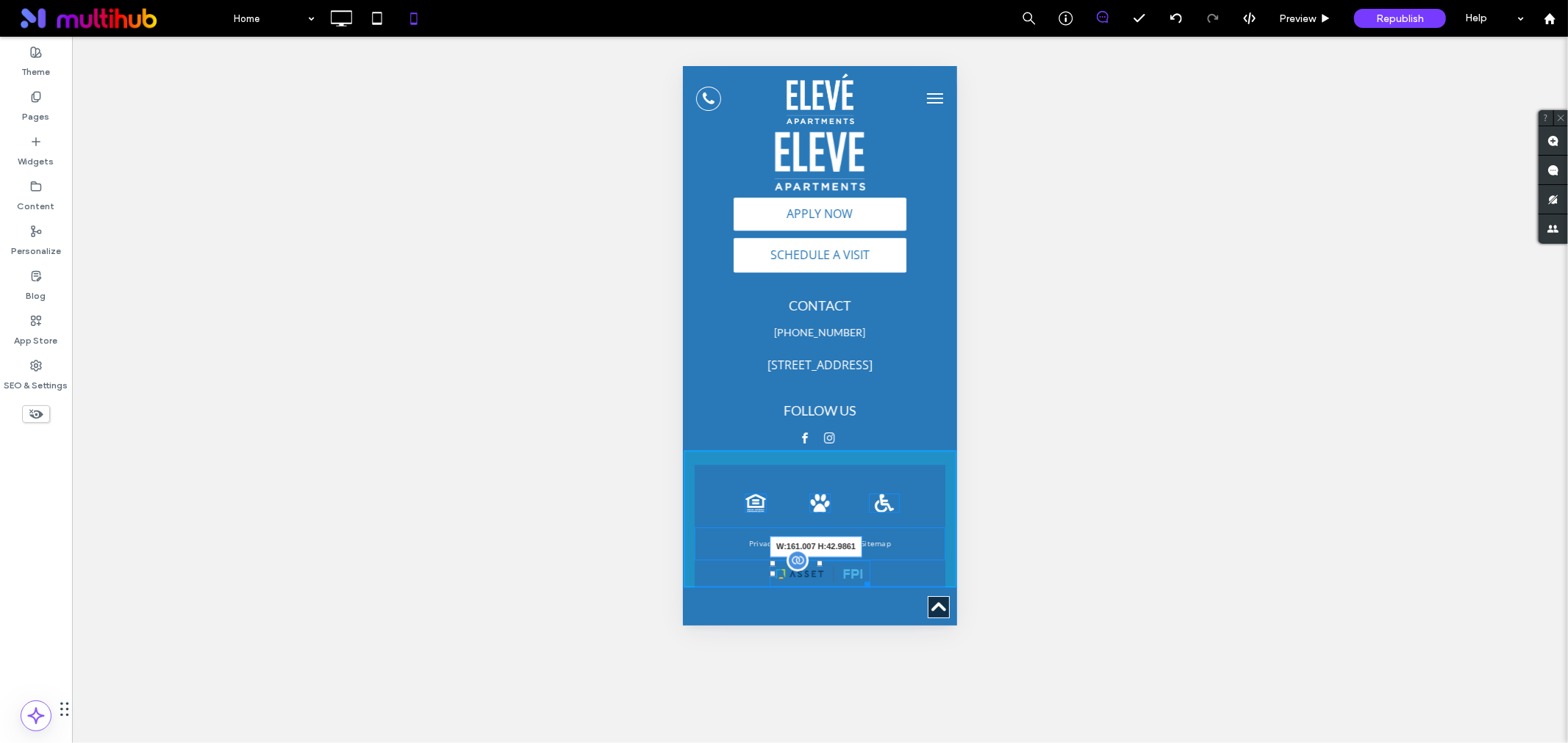
drag, startPoint x: 862, startPoint y: 523, endPoint x: 871, endPoint y: 532, distance: 12.7
click at [870, 576] on div at bounding box center [863, 582] width 11 height 11
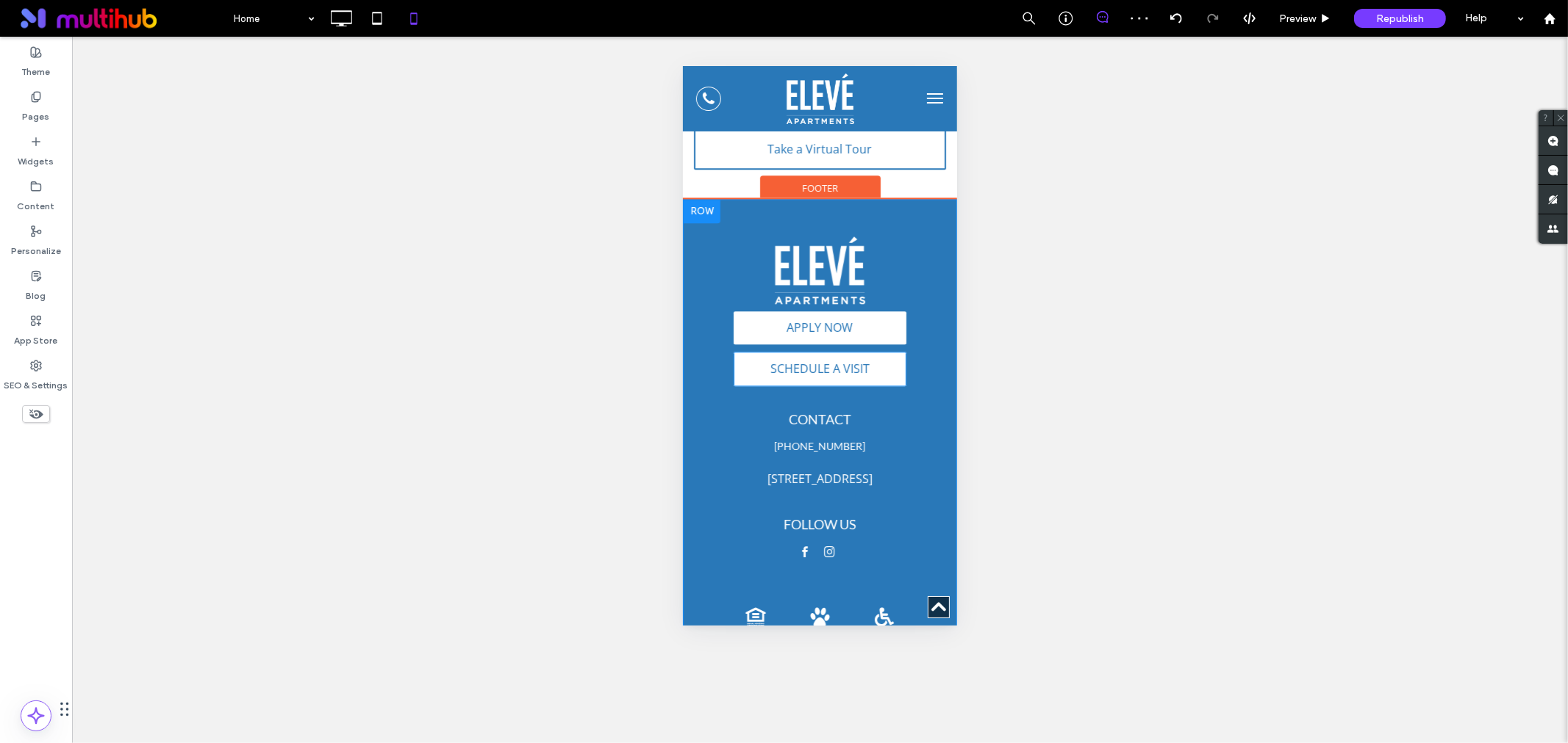
scroll to position [2856, 0]
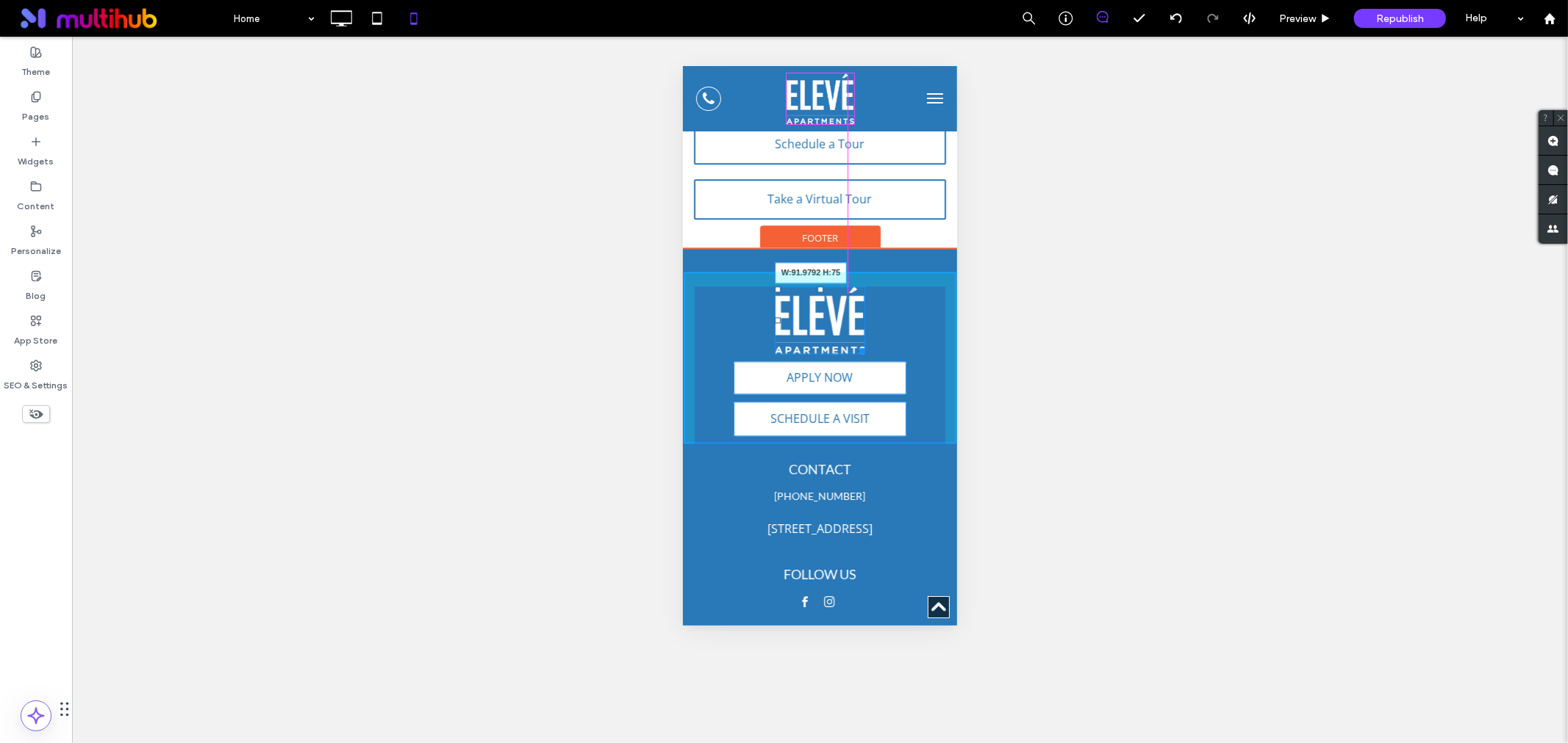
drag, startPoint x: 850, startPoint y: 294, endPoint x: 1557, endPoint y: 354, distance: 709.5
click at [841, 289] on div "W:91.9792 H:75 APPLY NOW APPLY NOW SCHEDULE A VISIT Looking to make Eleve Your …" at bounding box center [818, 356] width 273 height 172
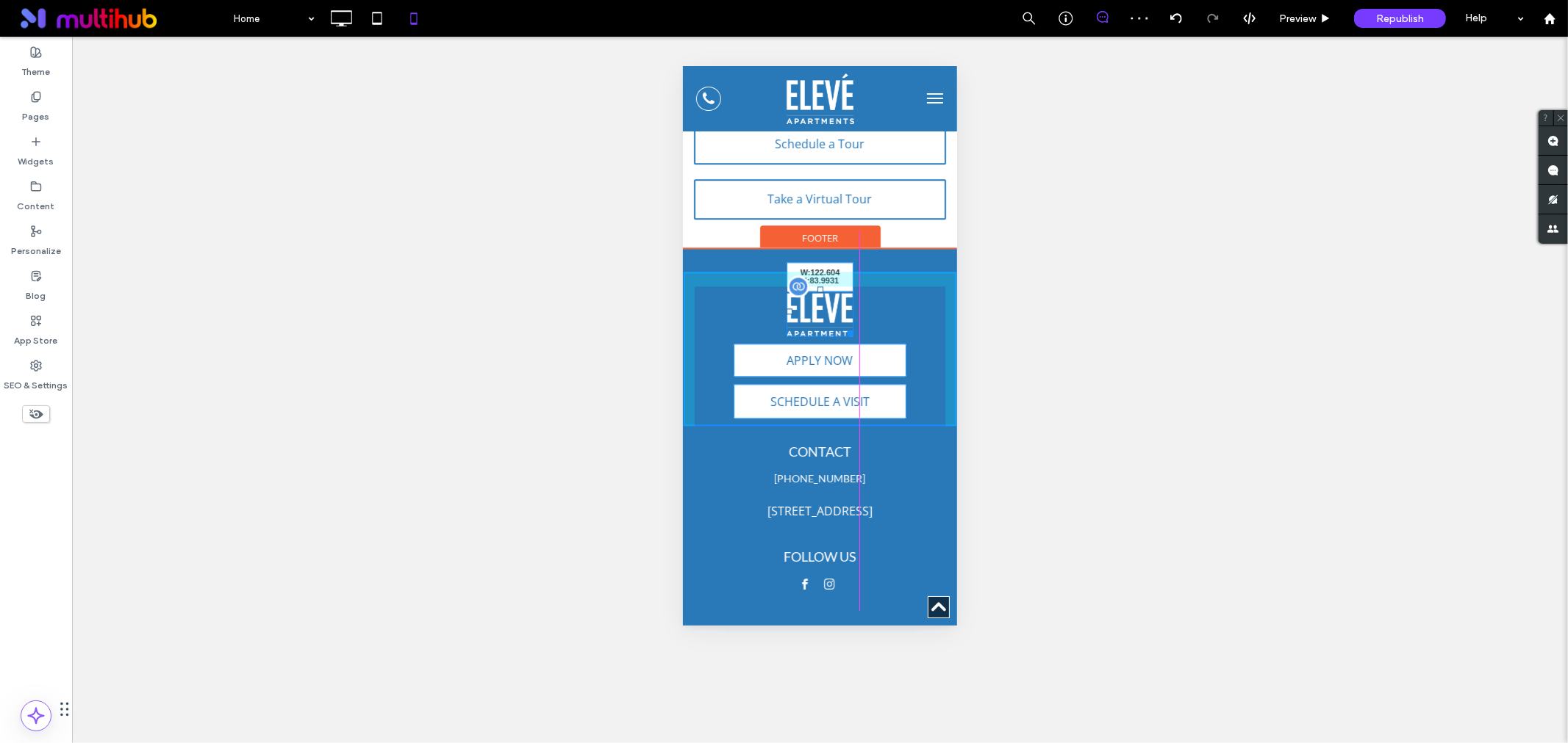
drag, startPoint x: 841, startPoint y: 274, endPoint x: 1731, endPoint y: 355, distance: 893.7
click at [849, 325] on div at bounding box center [847, 330] width 11 height 11
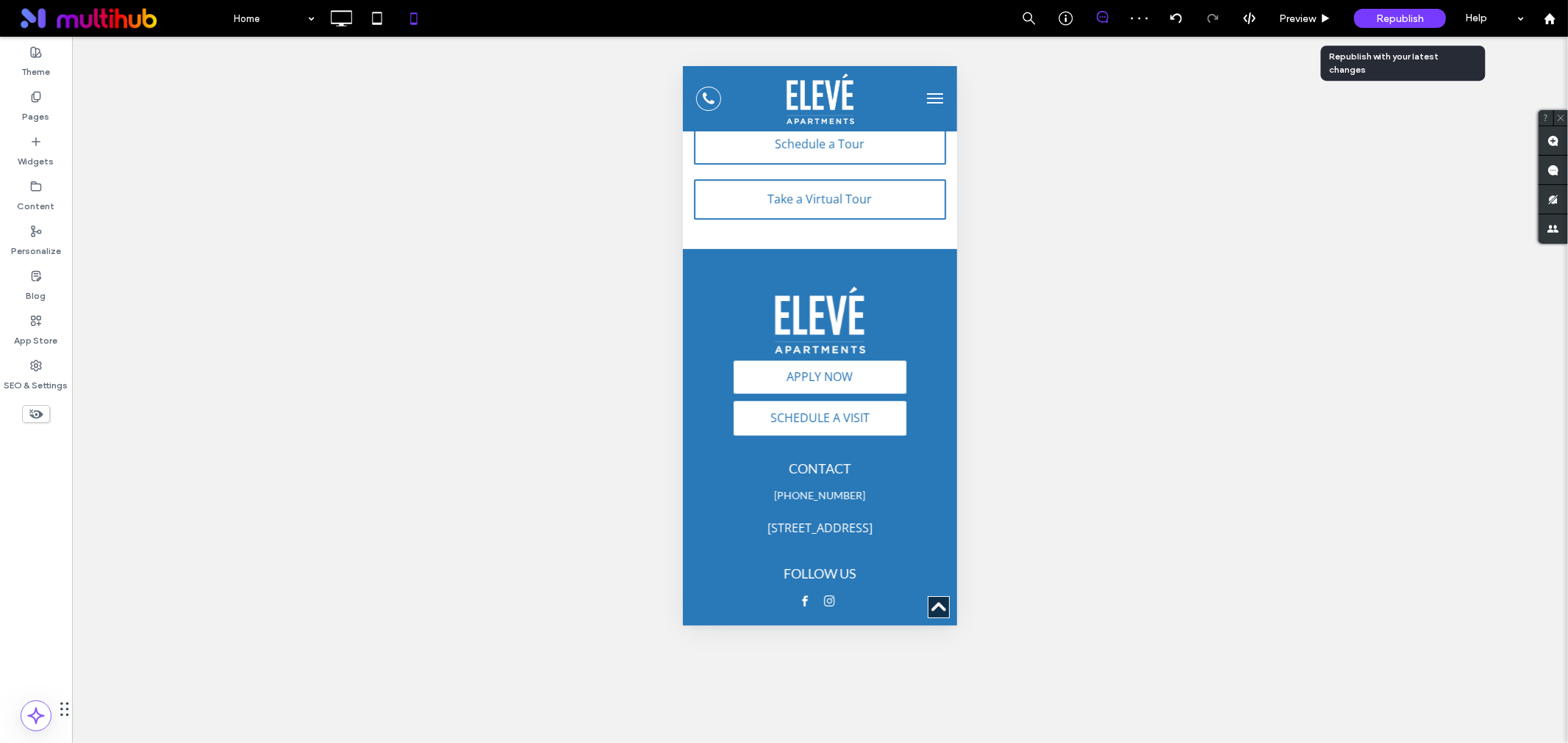
click at [1404, 16] on span "Republish" at bounding box center [1399, 19] width 48 height 12
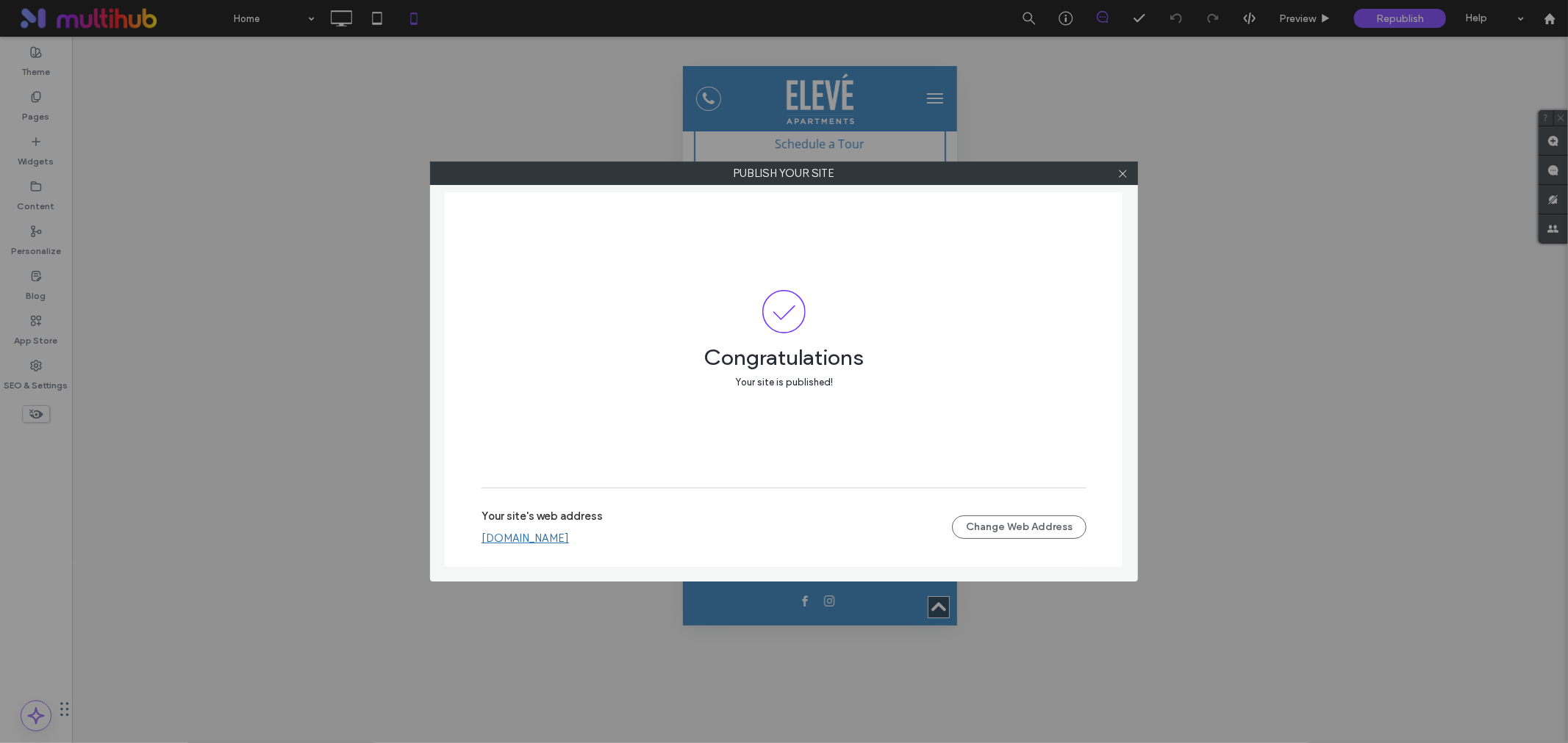
click at [700, 530] on div "Your site's web address [DOMAIN_NAME]" at bounding box center [716, 528] width 471 height 35
click at [569, 537] on link "[DOMAIN_NAME]" at bounding box center [524, 538] width 87 height 13
